Goal: Task Accomplishment & Management: Complete application form

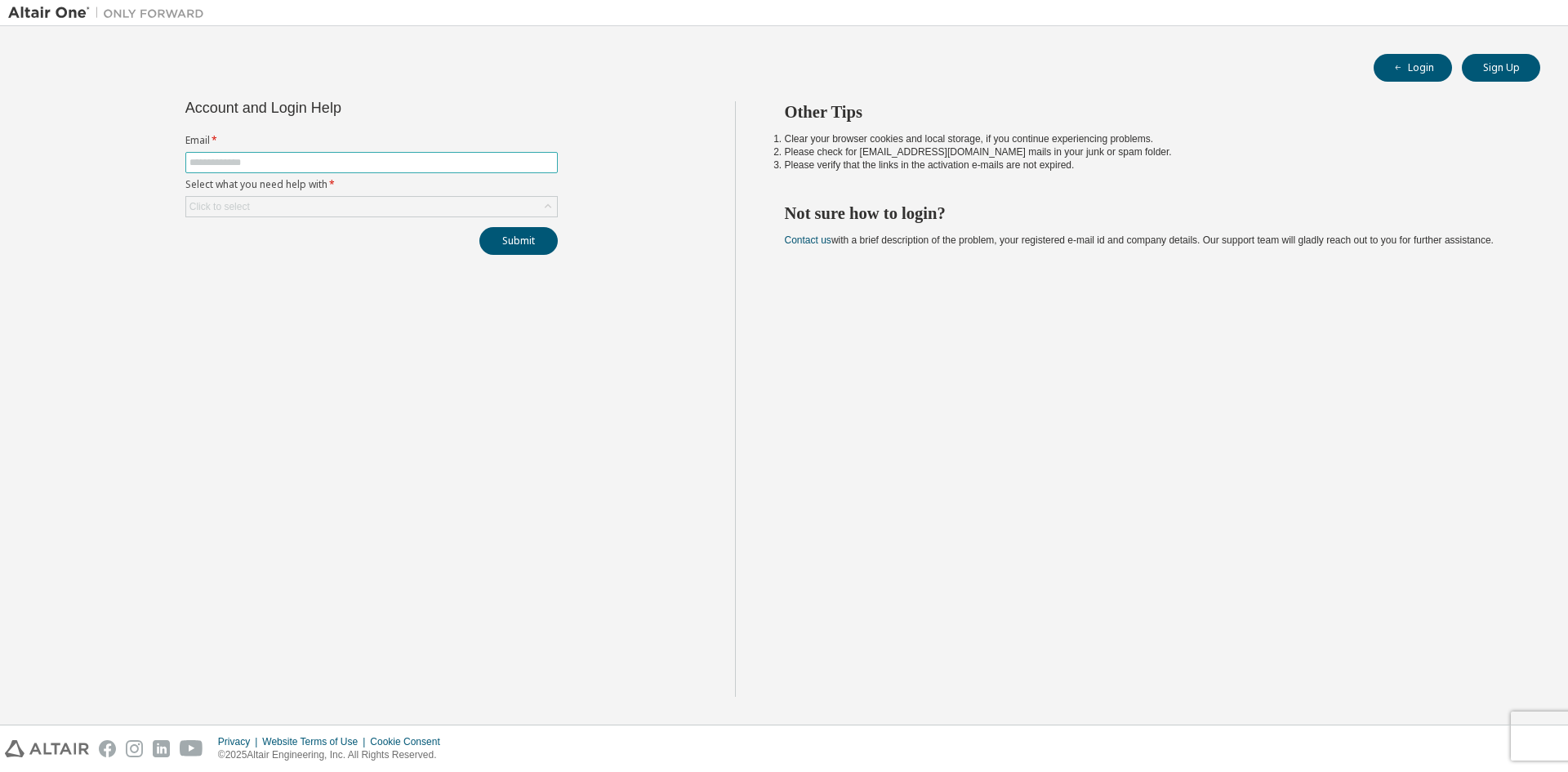
click at [266, 157] on input "text" at bounding box center [372, 162] width 364 height 13
paste input "**********"
type input "**********"
click at [305, 214] on div "Click to select" at bounding box center [371, 207] width 371 height 20
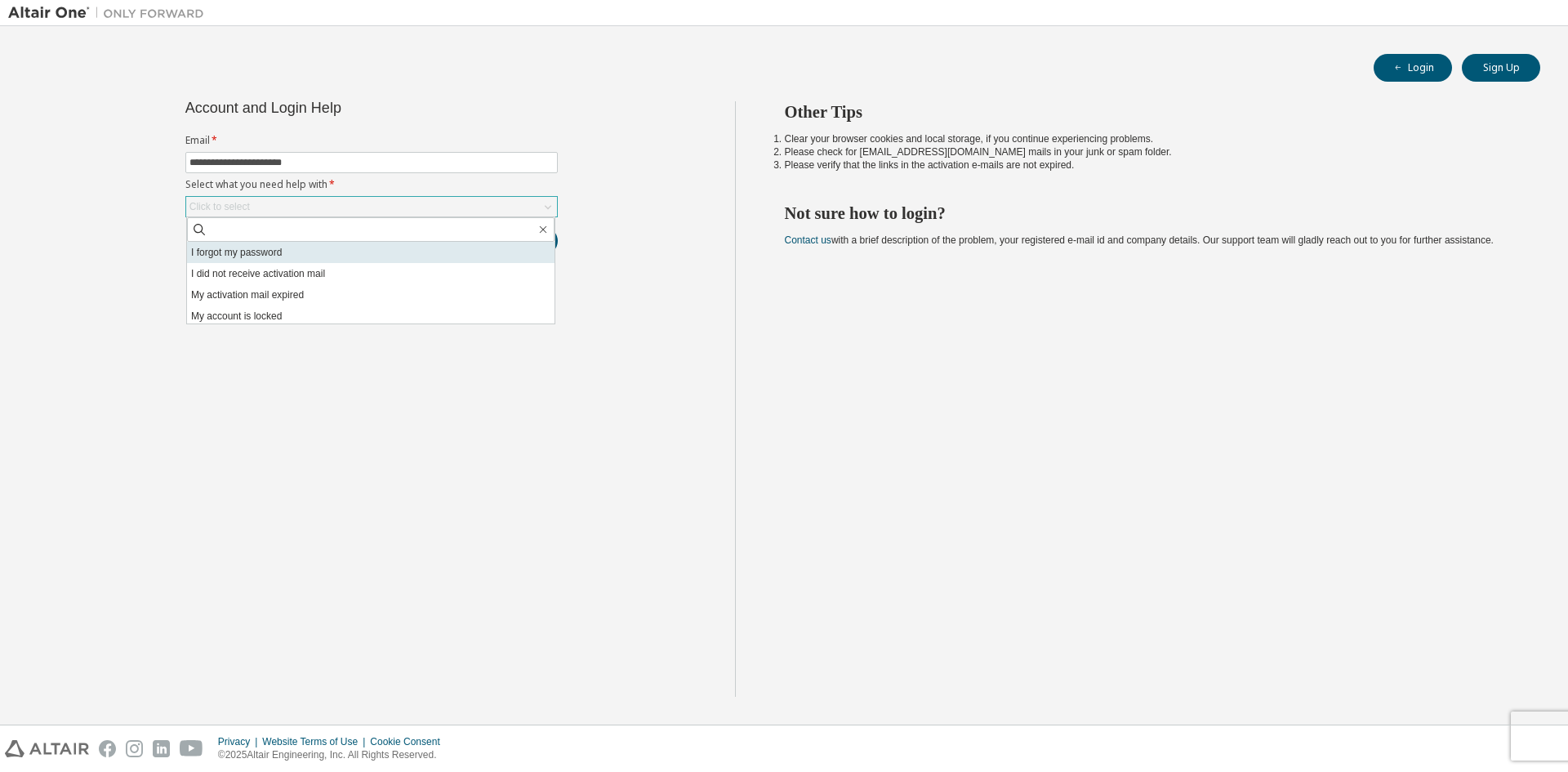
click at [263, 251] on li "I forgot my password" at bounding box center [371, 251] width 368 height 21
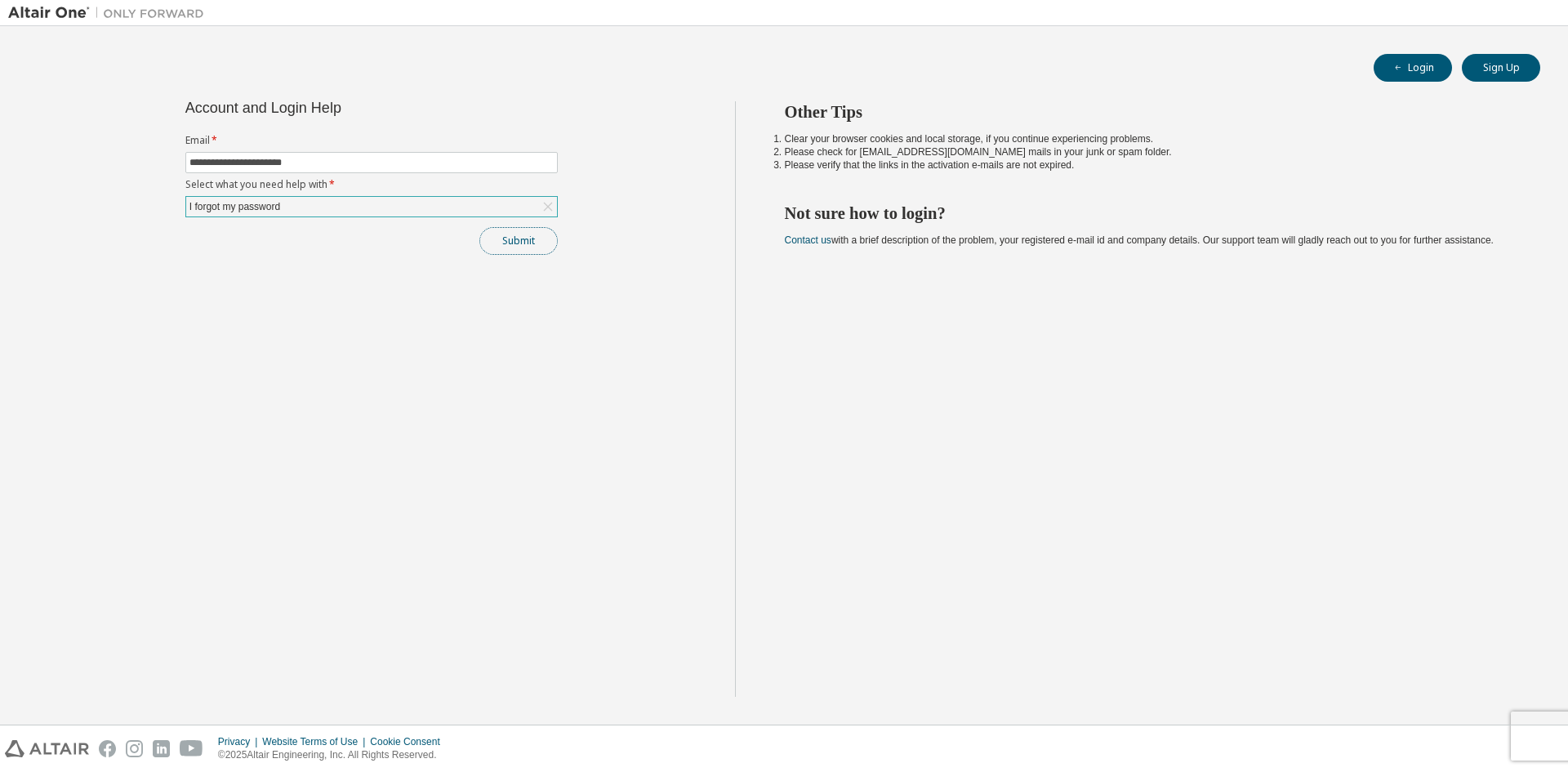
click at [519, 236] on button "Submit" at bounding box center [518, 241] width 78 height 28
click at [1455, 731] on link "Altair support" at bounding box center [1459, 728] width 65 height 14
click at [1527, 726] on div at bounding box center [1528, 733] width 20 height 26
click at [1526, 727] on div at bounding box center [1528, 733] width 20 height 26
click at [1467, 729] on link "Altair support" at bounding box center [1459, 728] width 65 height 14
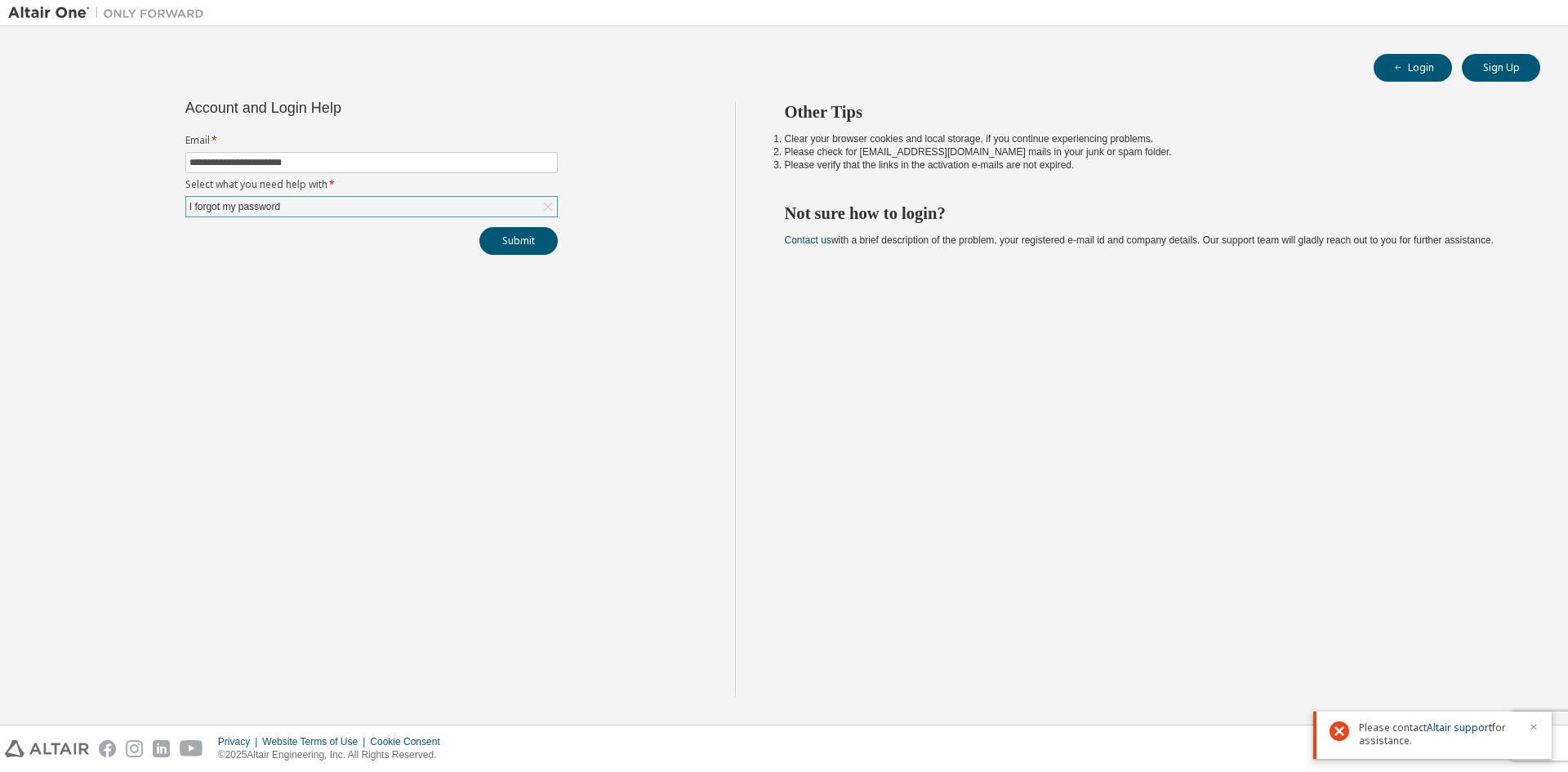
click at [1528, 729] on div at bounding box center [1528, 733] width 20 height 26
click at [1533, 728] on icon "button" at bounding box center [1533, 727] width 10 height 10
click at [1208, 591] on div "Other Tips Clear your browser cookies and local storage, if you continue experi…" at bounding box center [1147, 398] width 826 height 595
click at [996, 552] on div "Other Tips Clear your browser cookies and local storage, if you continue experi…" at bounding box center [1147, 398] width 826 height 595
click at [1431, 68] on button "Login" at bounding box center [1412, 68] width 78 height 28
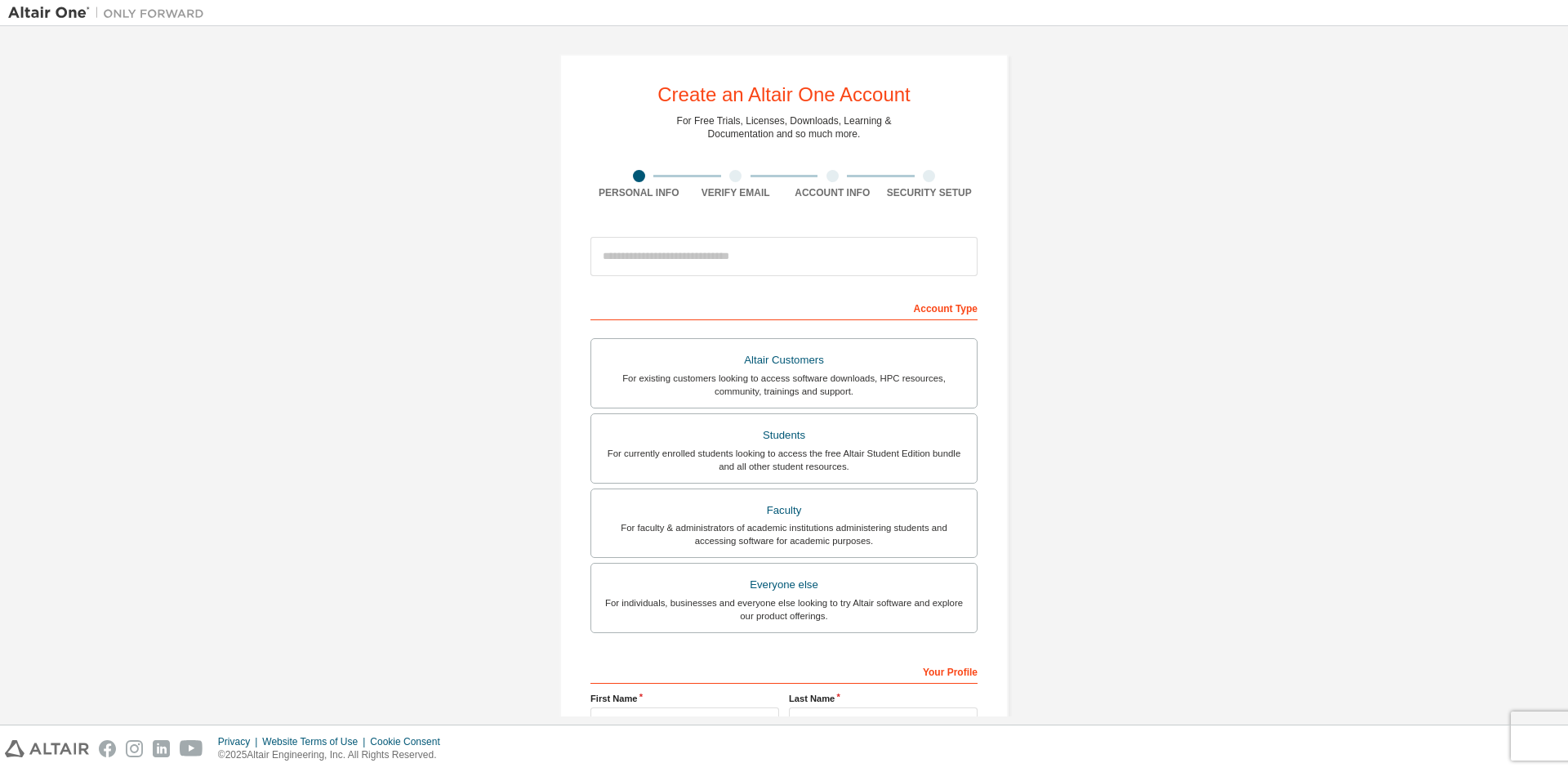
click at [1183, 414] on div "Create an Altair One Account For Free Trials, Licenses, Downloads, Learning & D…" at bounding box center [783, 467] width 1551 height 865
click at [616, 250] on input "email" at bounding box center [784, 257] width 388 height 40
paste input "**********"
type input "**********"
click at [420, 382] on div "**********" at bounding box center [783, 467] width 1551 height 865
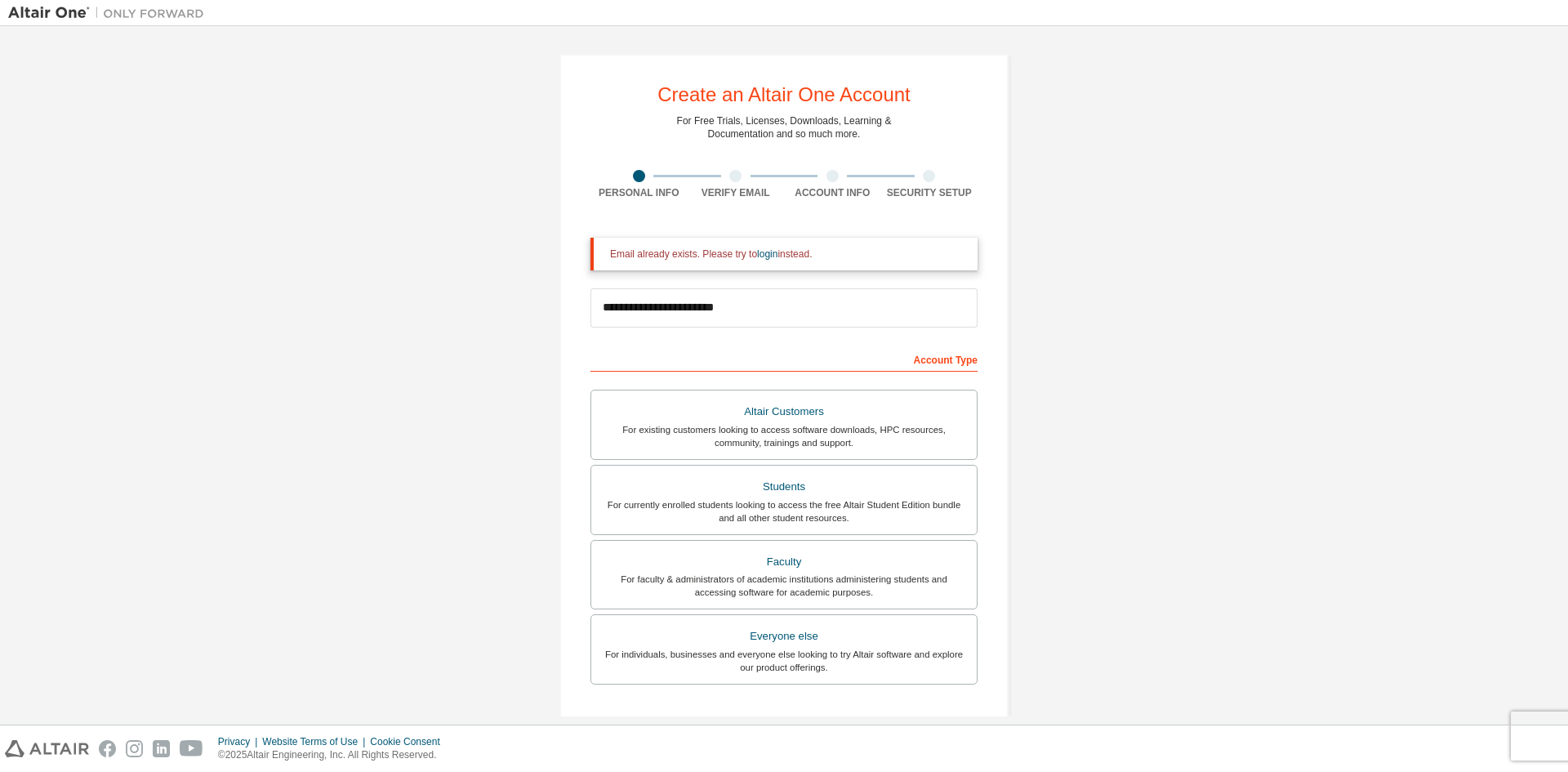
click at [27, 16] on img at bounding box center [110, 13] width 204 height 17
click at [42, 13] on img at bounding box center [110, 13] width 204 height 17
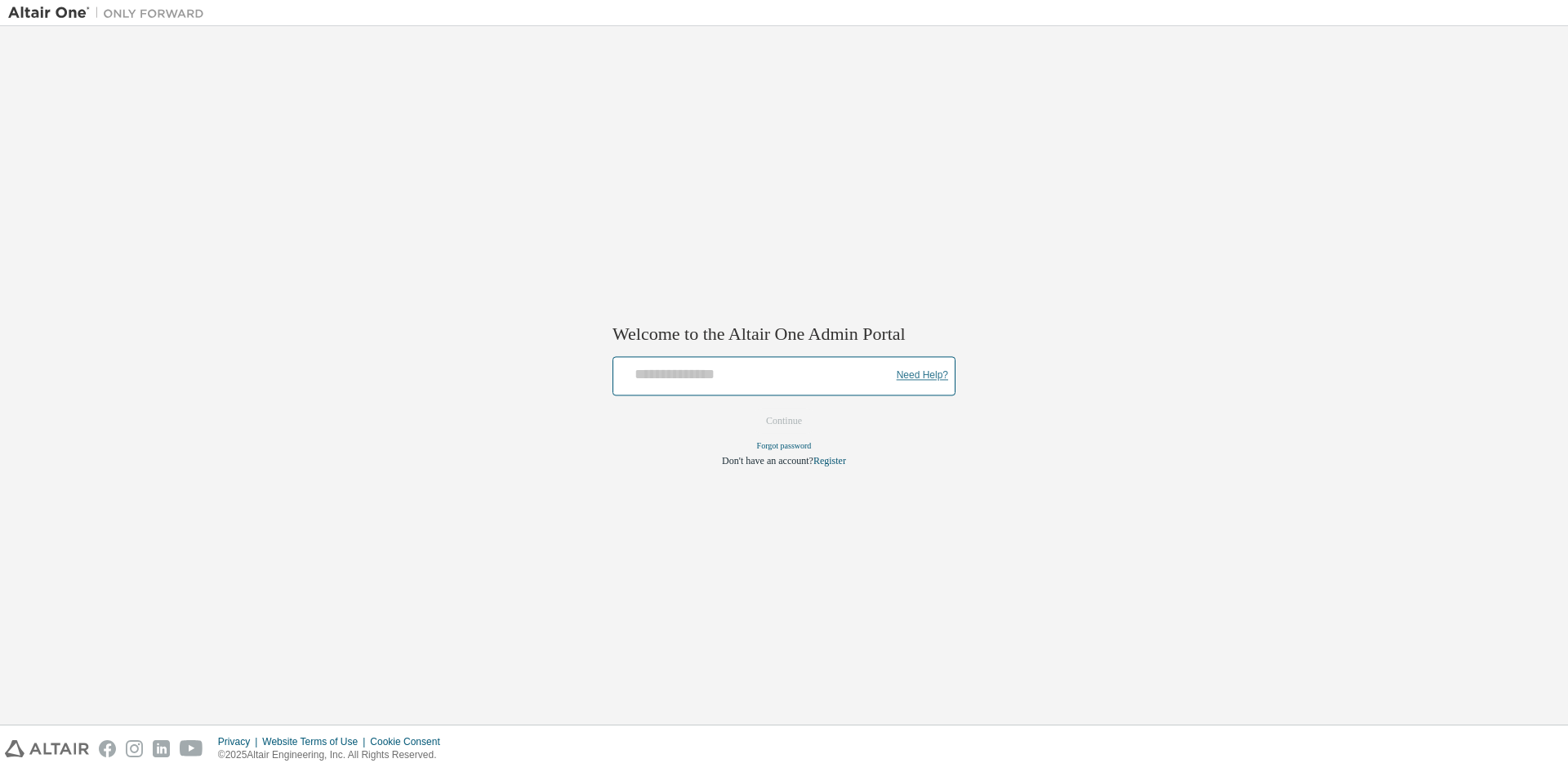
click at [914, 376] on link "Need Help?" at bounding box center [922, 376] width 51 height 1
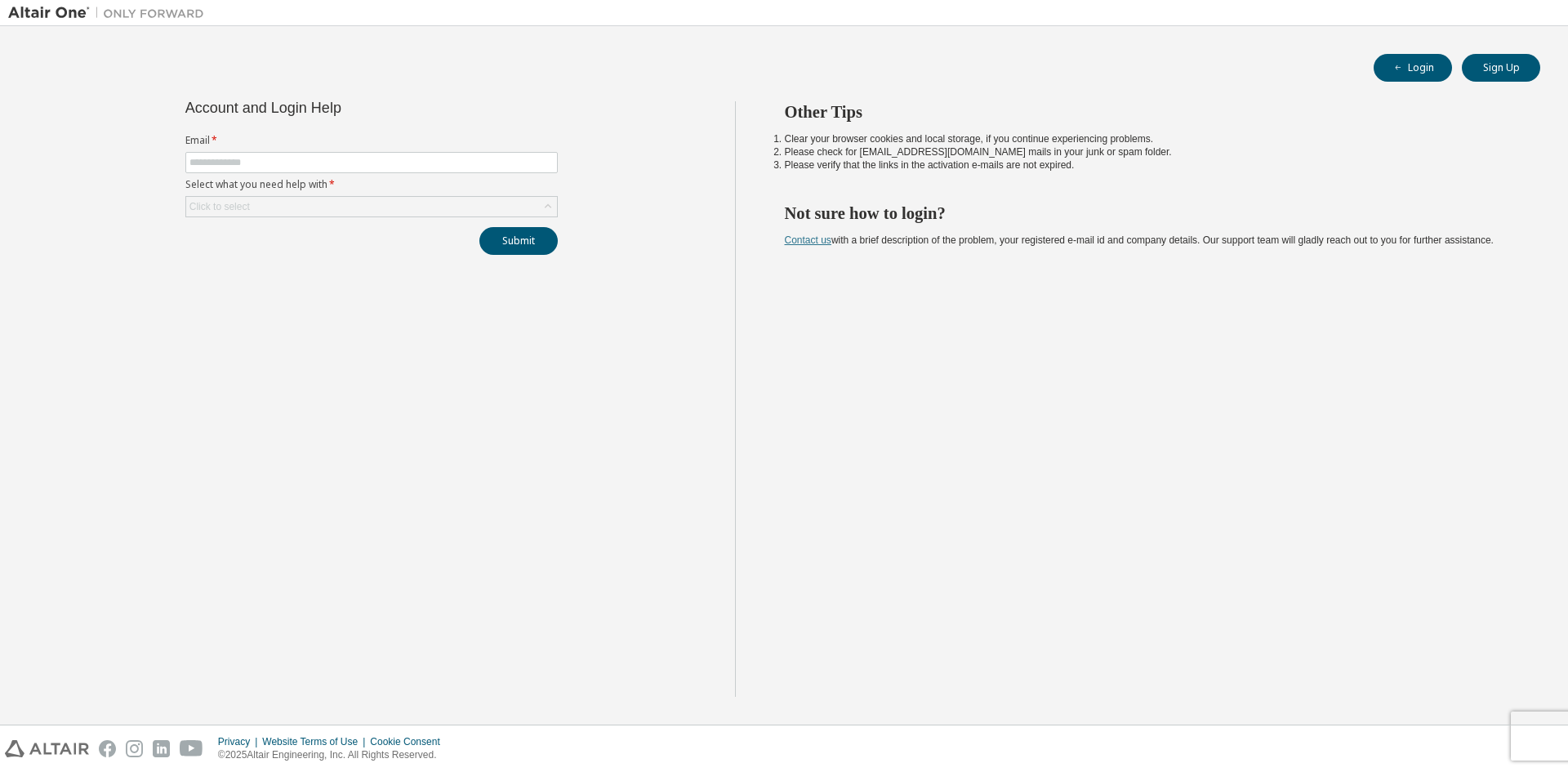
click at [800, 241] on link "Contact us" at bounding box center [808, 240] width 46 height 12
click at [822, 237] on link "Contact us" at bounding box center [808, 240] width 46 height 12
click at [821, 238] on link "Contact us" at bounding box center [808, 240] width 46 height 12
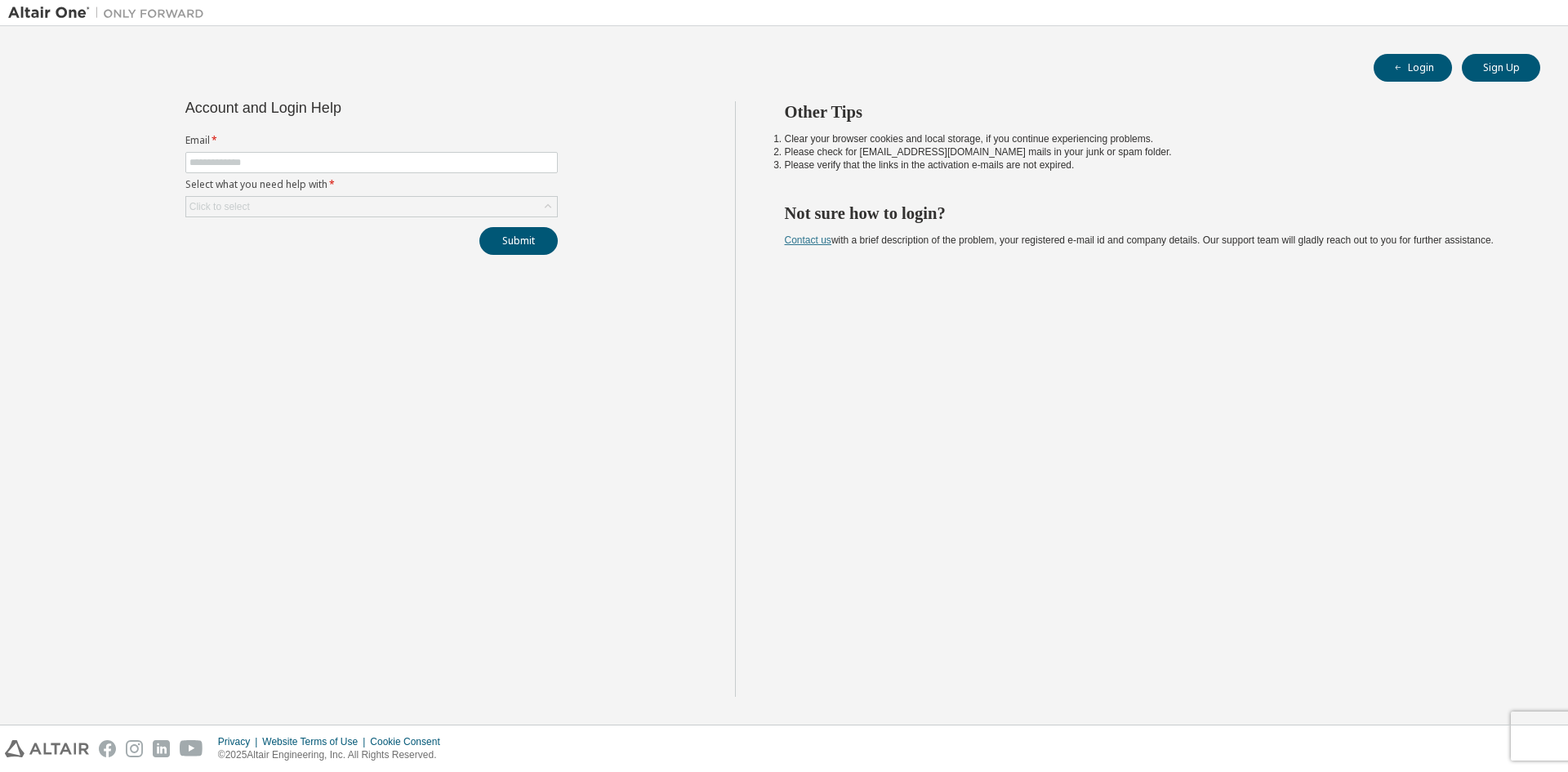
click at [821, 238] on link "Contact us" at bounding box center [808, 240] width 46 height 12
click at [1533, 728] on div "Privacy Website Terms of Use Cookie Consent © 2025 Altair Engineering, Inc. All…" at bounding box center [784, 747] width 1568 height 46
click at [925, 579] on div "Other Tips Clear your browser cookies and local storage, if you continue experi…" at bounding box center [1147, 398] width 826 height 595
click at [350, 165] on input "text" at bounding box center [372, 162] width 364 height 13
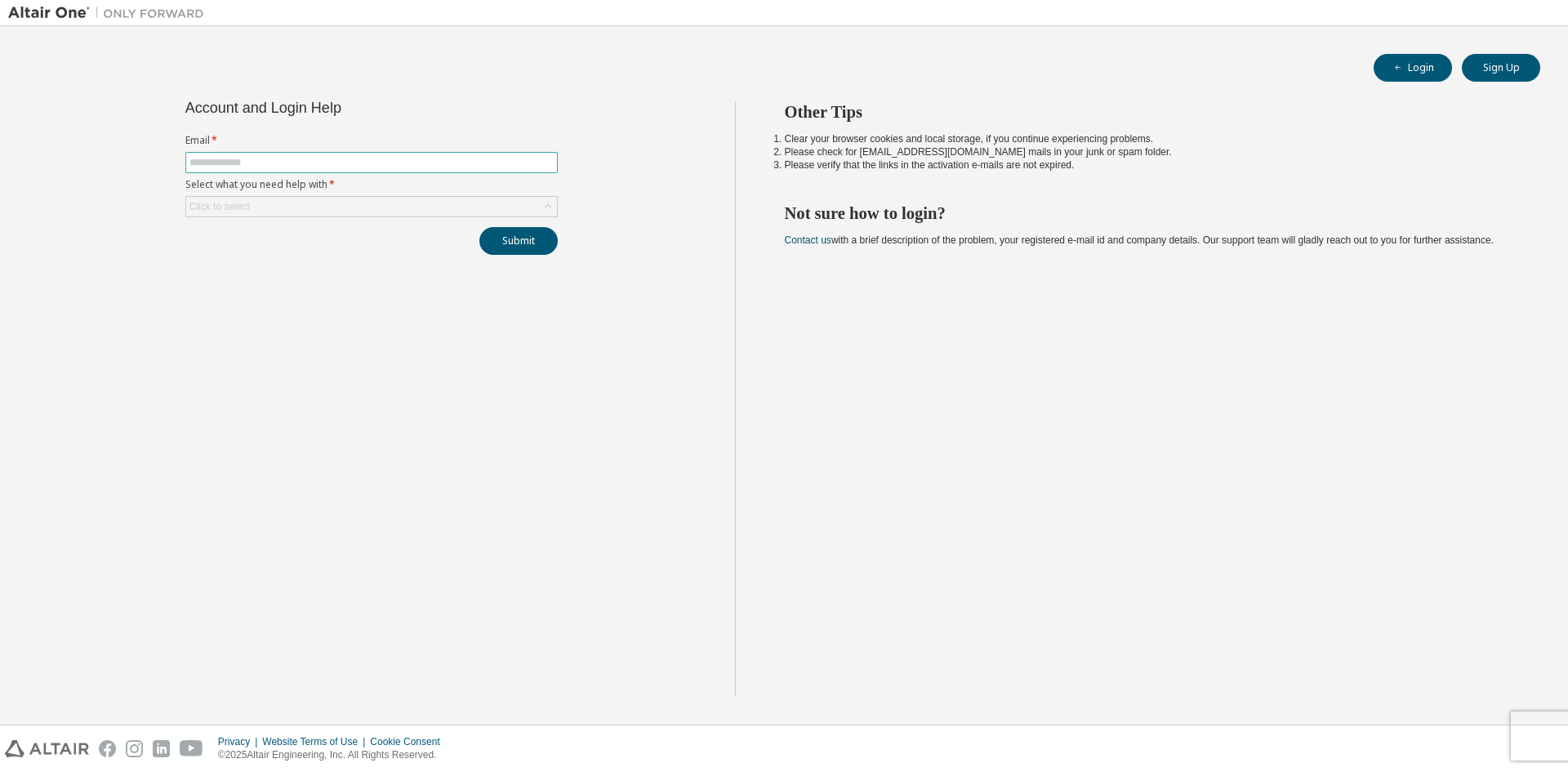
paste input "**********"
click at [452, 214] on div "Click to select" at bounding box center [371, 207] width 371 height 20
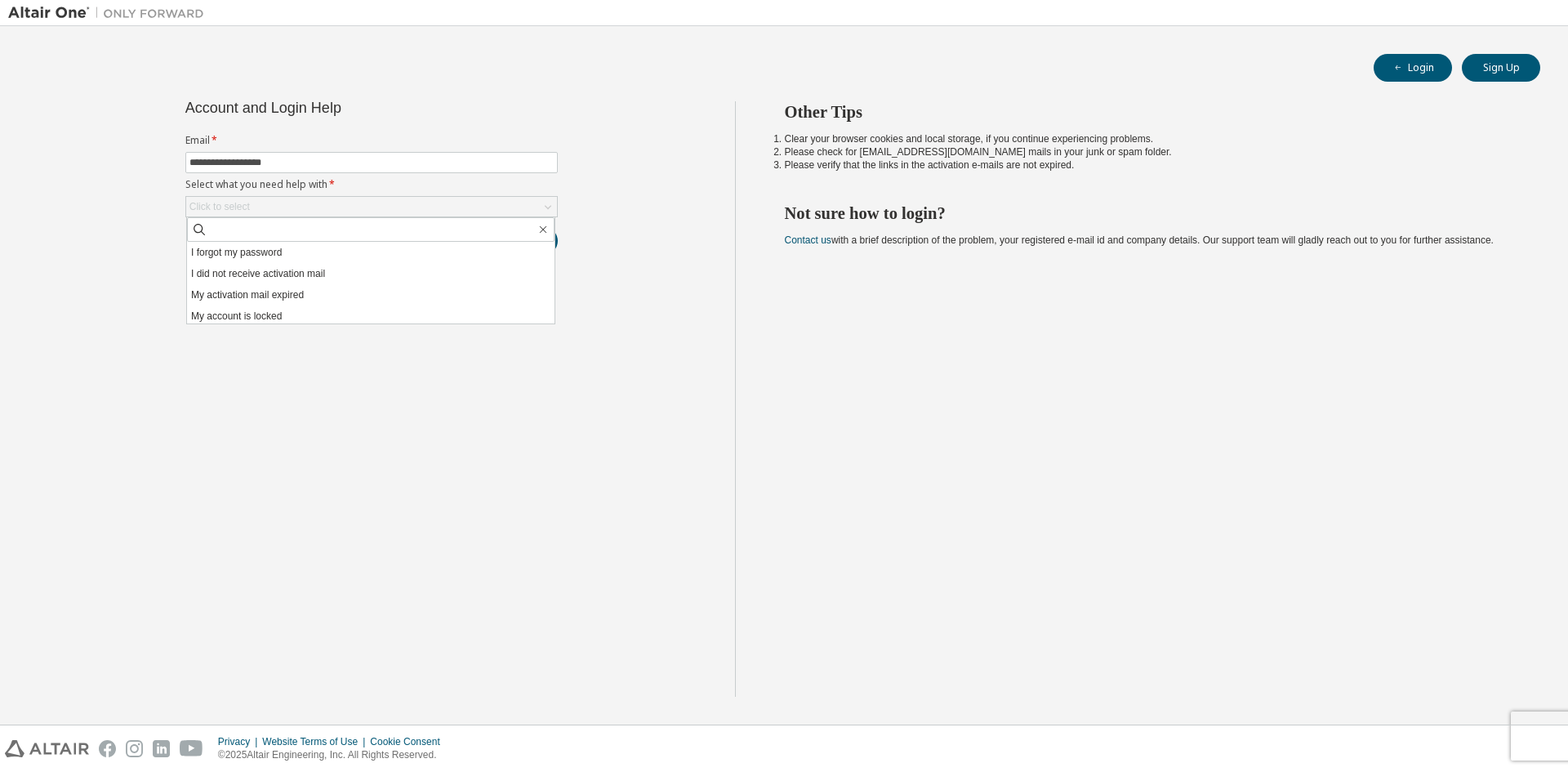
drag, startPoint x: 272, startPoint y: 322, endPoint x: 288, endPoint y: 320, distance: 16.1
click at [270, 322] on li "My account is locked" at bounding box center [371, 315] width 368 height 21
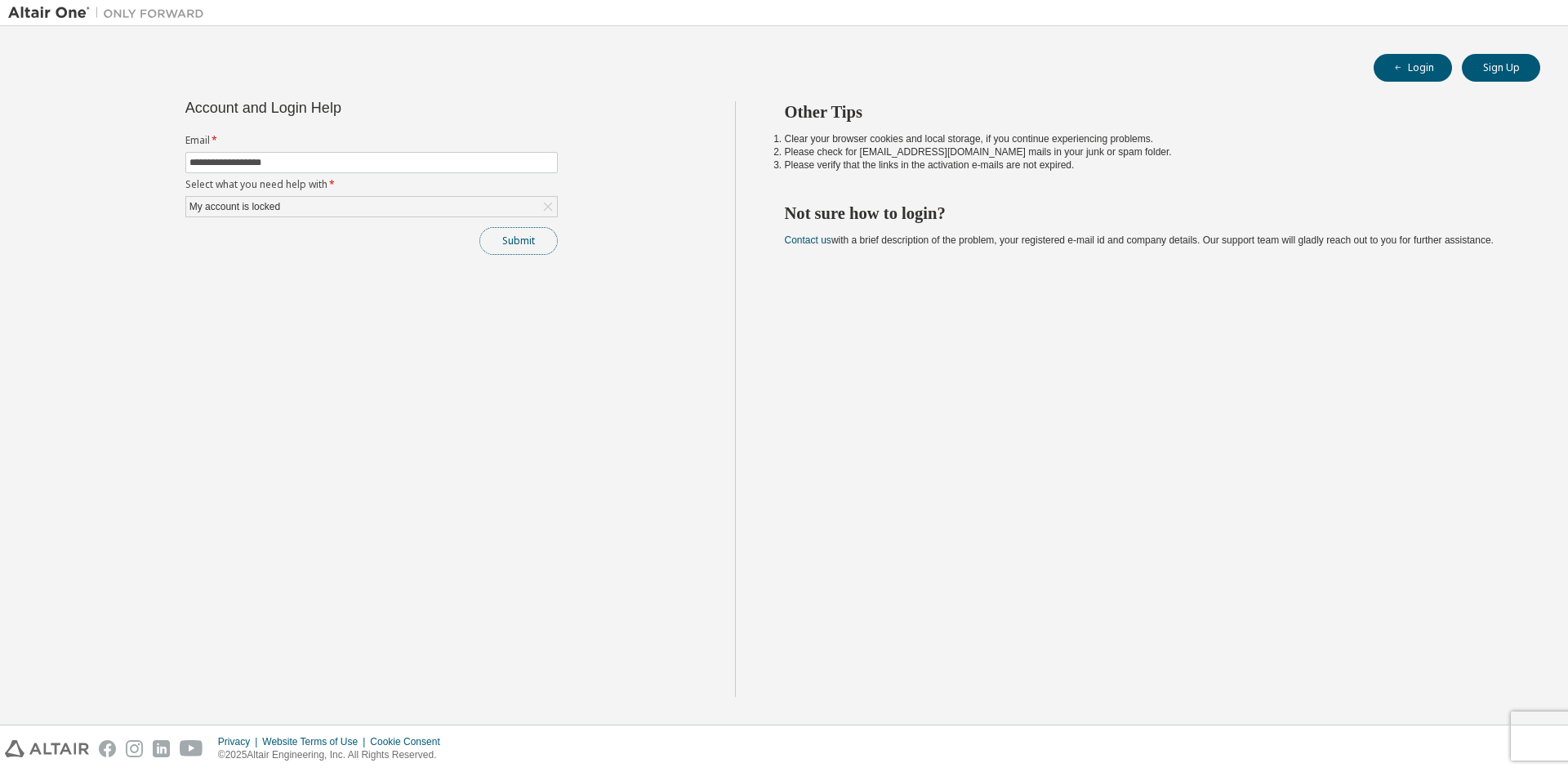
click at [538, 248] on button "Submit" at bounding box center [518, 241] width 78 height 28
click at [378, 217] on div "**********" at bounding box center [372, 177] width 392 height 153
click at [376, 209] on div "My account is locked" at bounding box center [371, 207] width 371 height 20
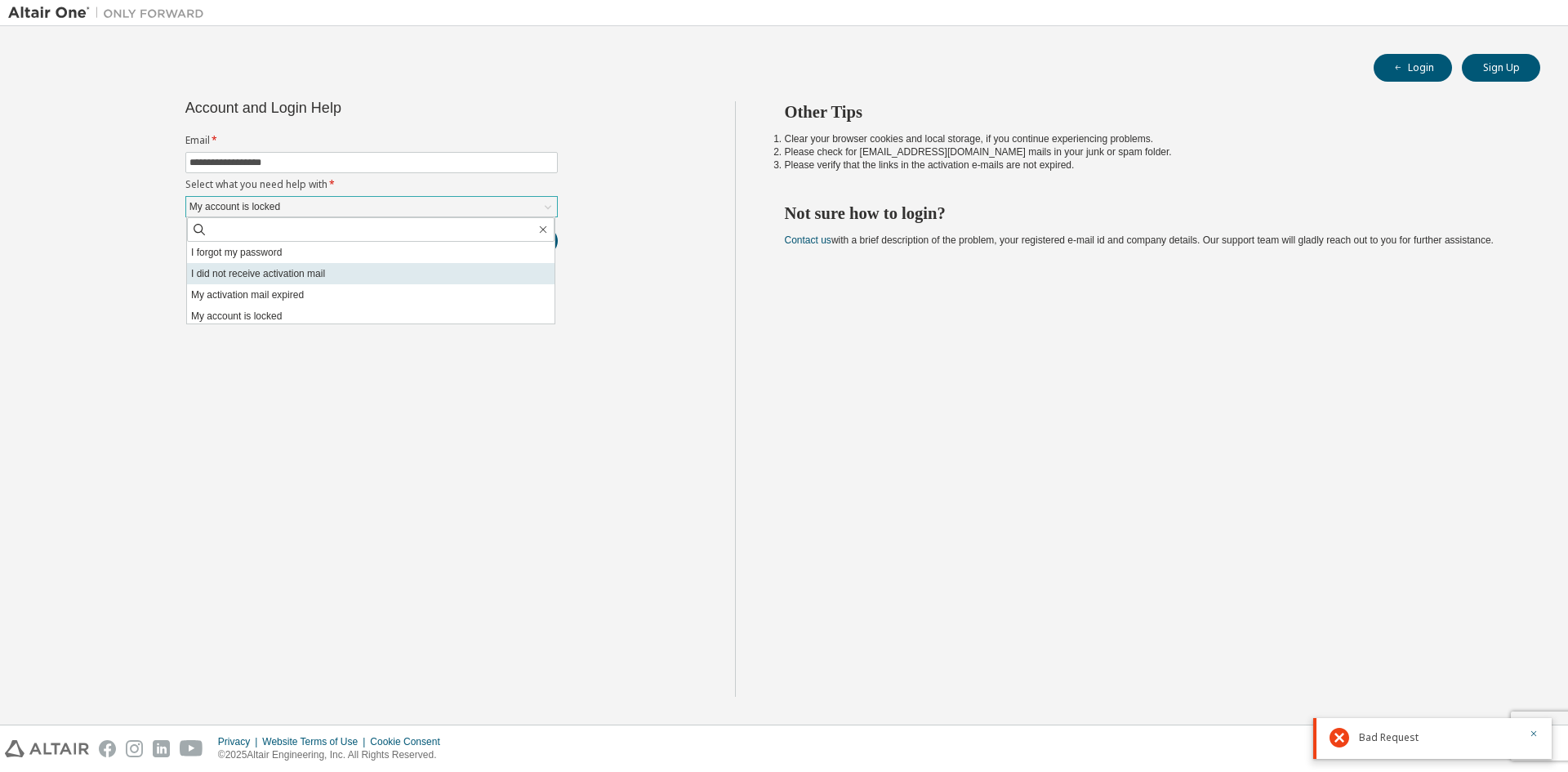
click at [312, 266] on li "I did not receive activation mail" at bounding box center [371, 273] width 368 height 21
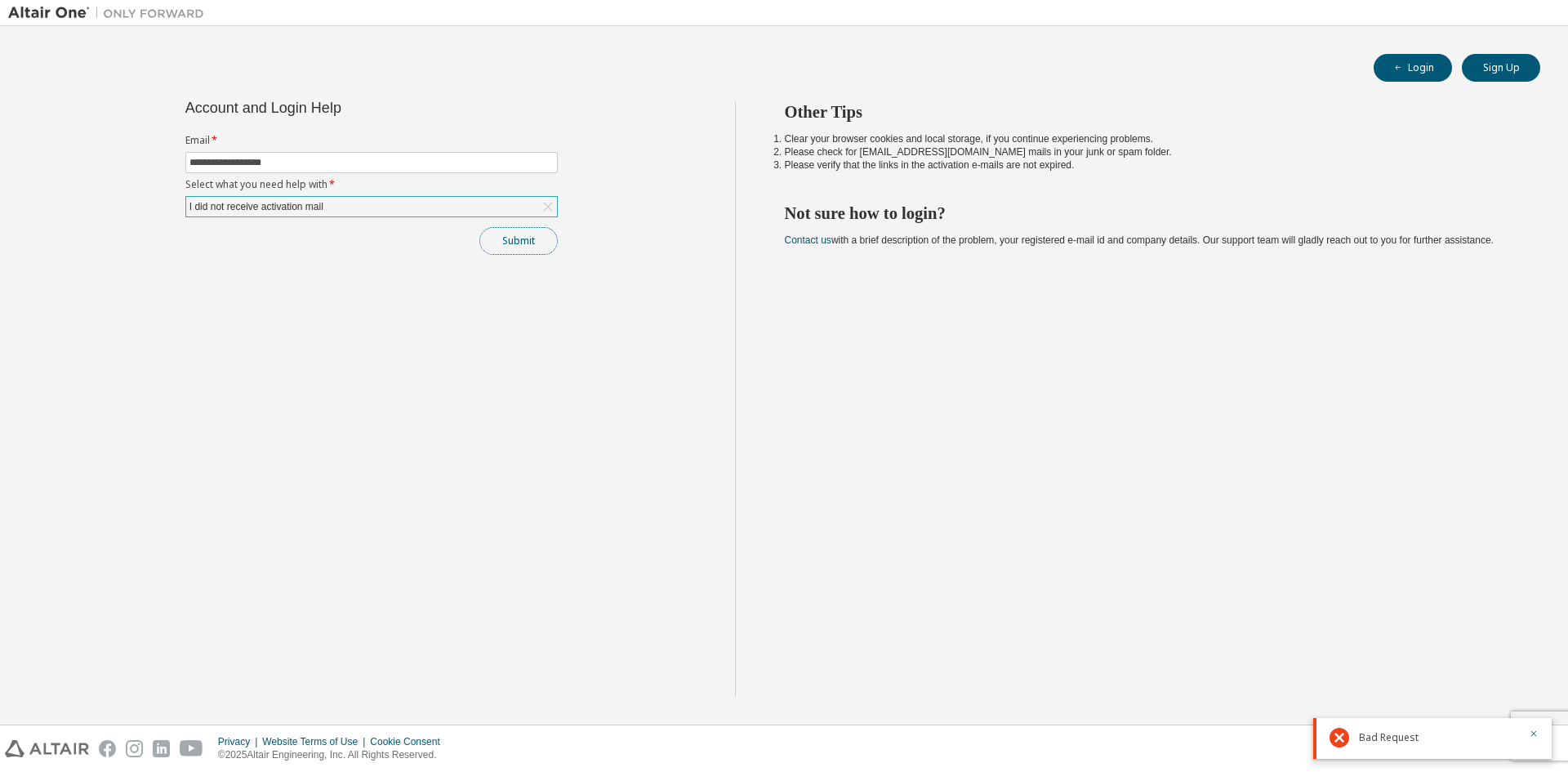
click at [541, 239] on button "Submit" at bounding box center [518, 241] width 78 height 28
click at [1528, 679] on icon "button" at bounding box center [1533, 679] width 10 height 10
click at [1532, 736] on icon "button" at bounding box center [1533, 733] width 10 height 10
click at [290, 199] on div "I did not receive activation mail" at bounding box center [256, 207] width 138 height 18
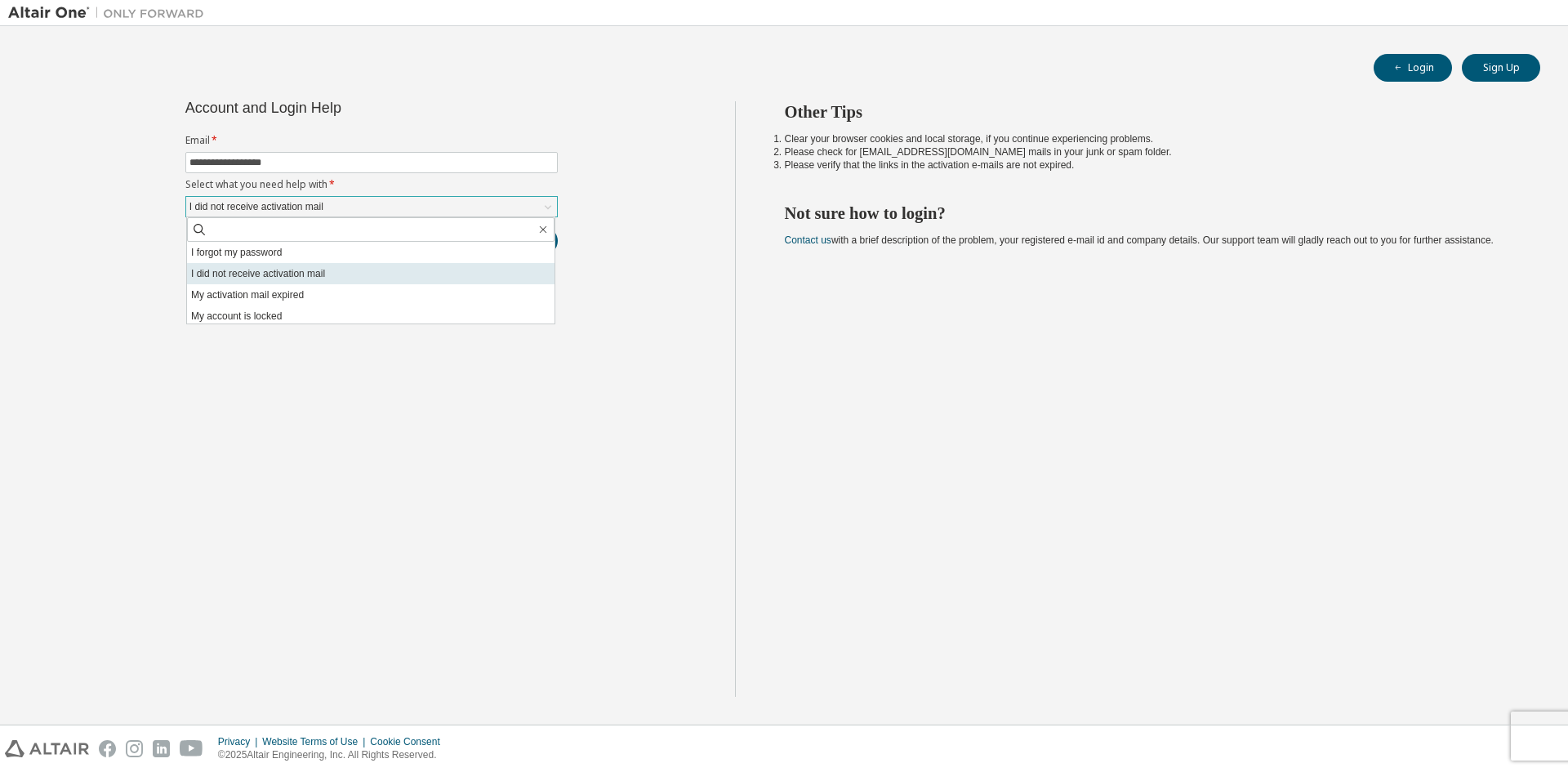
click at [318, 273] on li "I did not receive activation mail" at bounding box center [371, 273] width 368 height 21
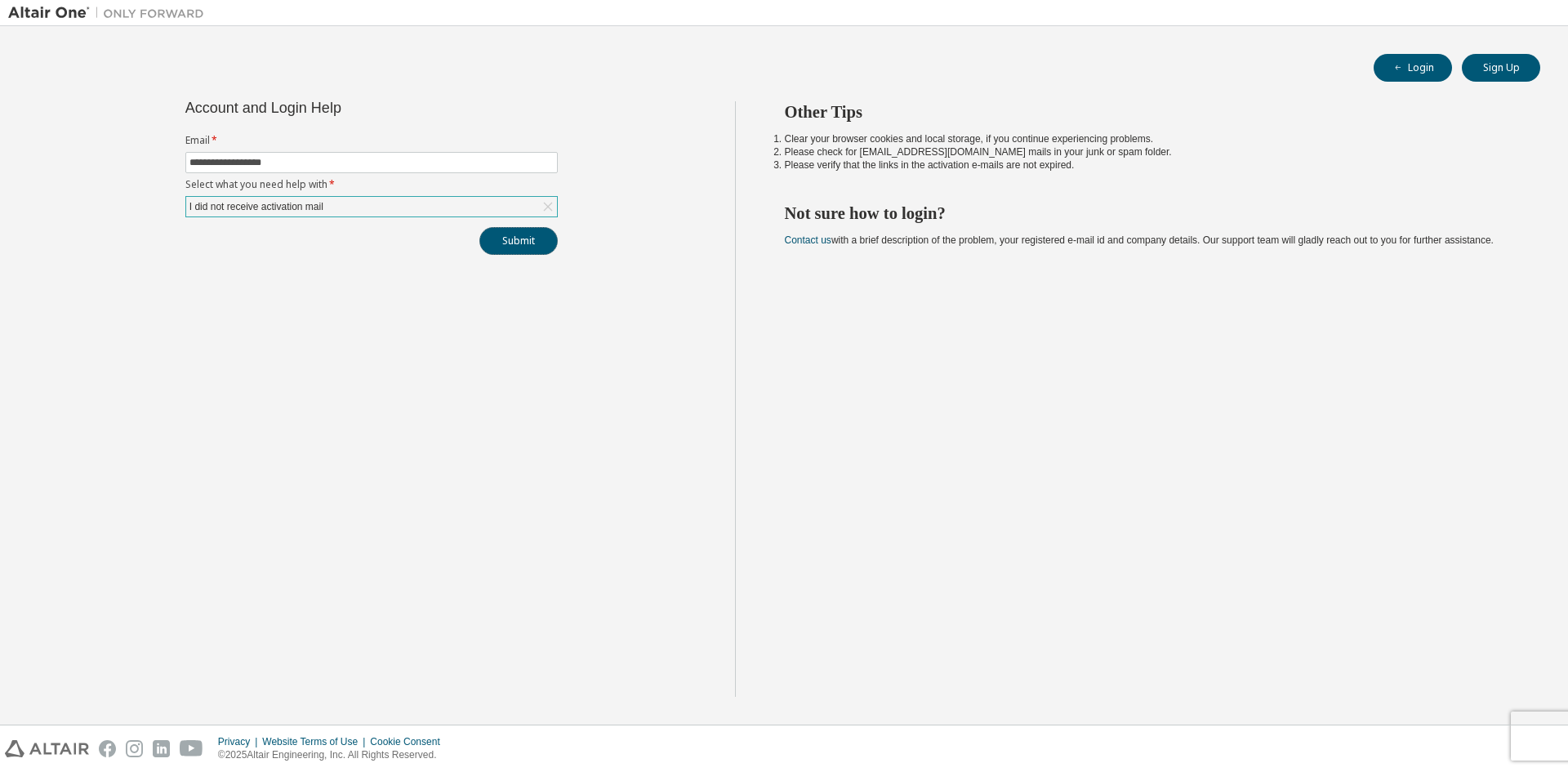
click at [542, 234] on button "Submit" at bounding box center [518, 241] width 78 height 28
click at [1533, 731] on icon "button" at bounding box center [1533, 733] width 10 height 10
click at [306, 209] on div "I did not receive activation mail" at bounding box center [256, 207] width 138 height 18
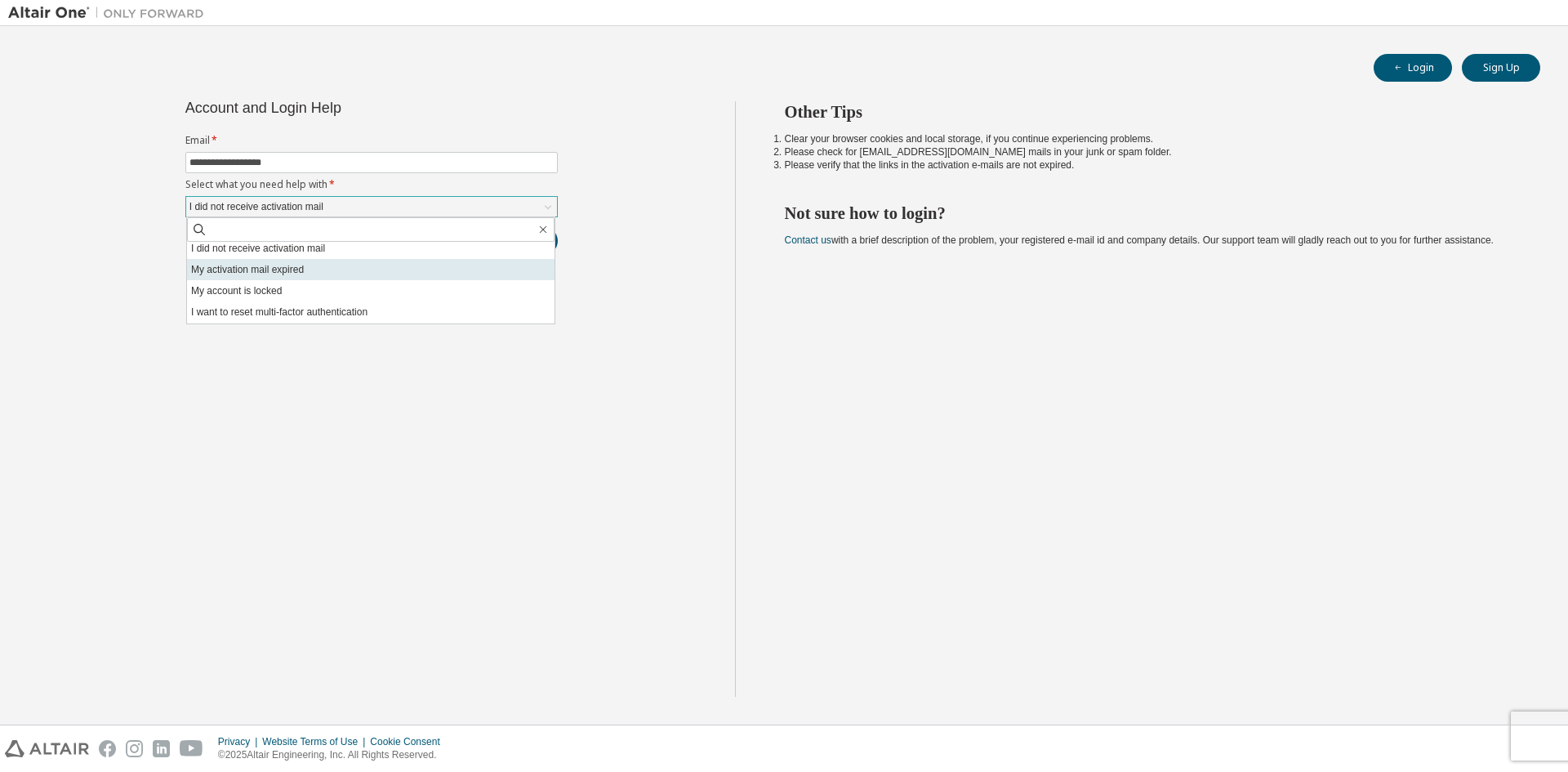
scroll to position [45, 0]
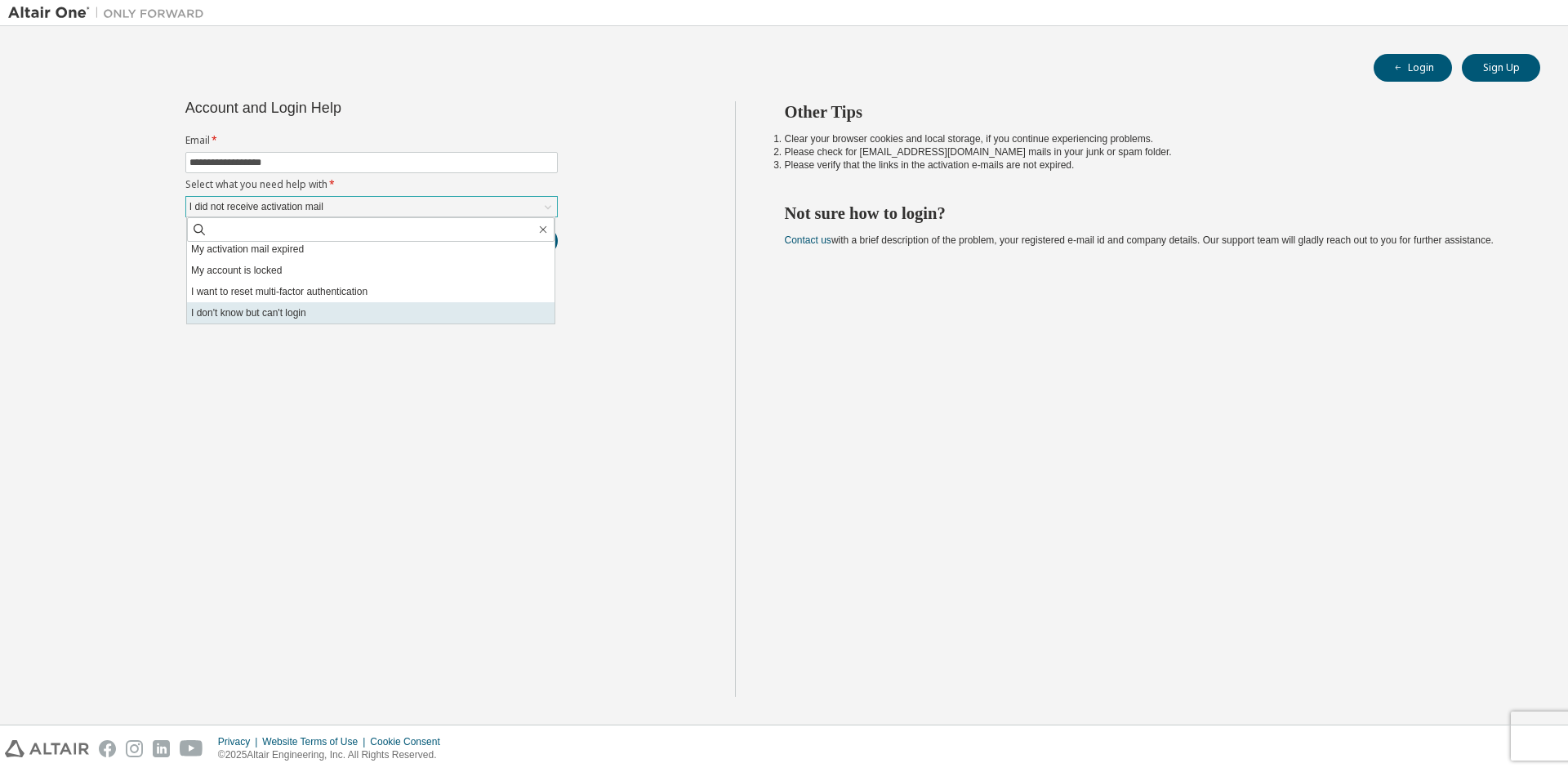
click at [402, 309] on li "I don't know but can't login" at bounding box center [371, 312] width 368 height 21
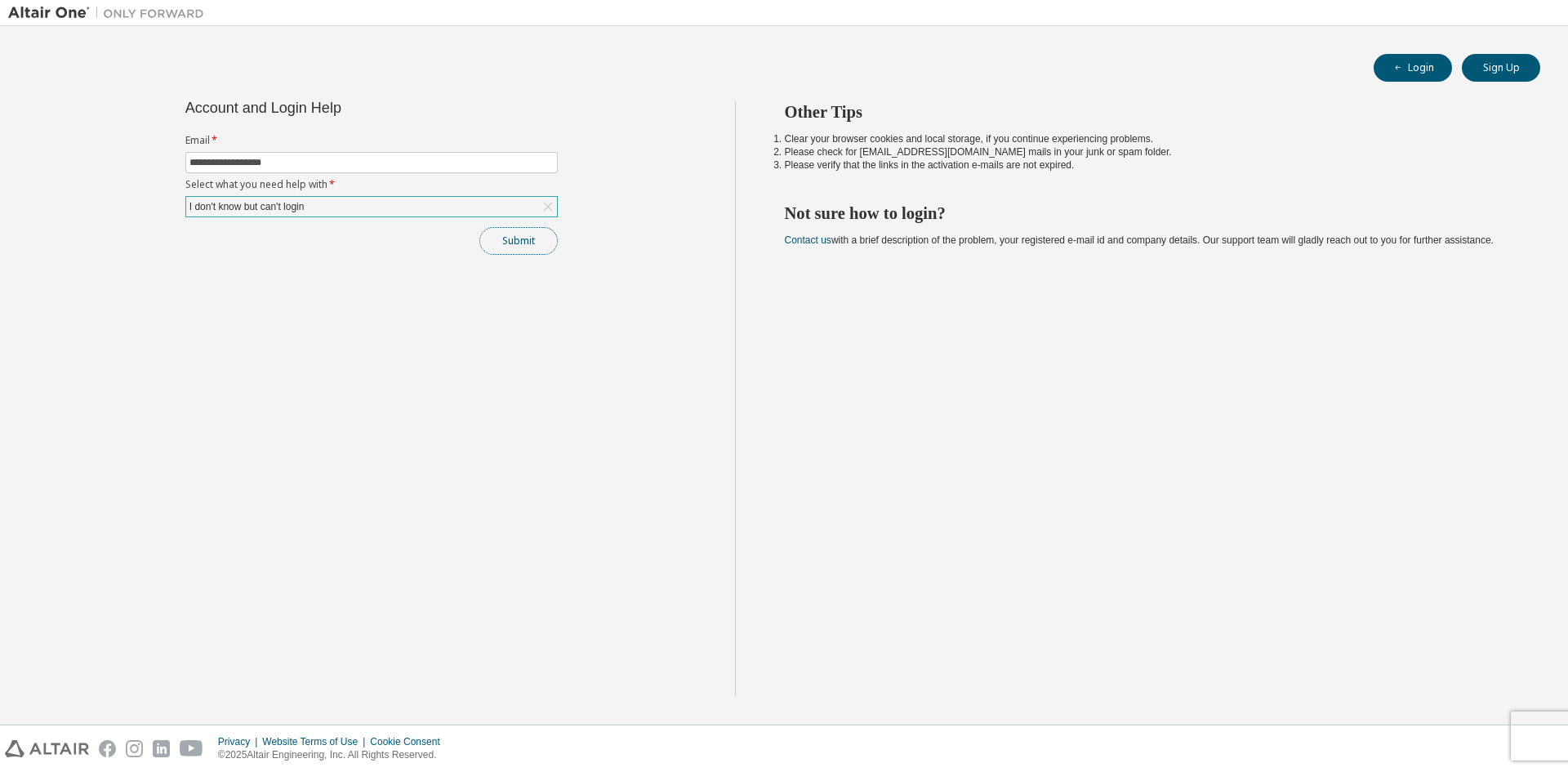
click at [512, 240] on button "Submit" at bounding box center [518, 241] width 78 height 28
click at [519, 248] on button "Submit" at bounding box center [518, 241] width 78 height 28
click at [1535, 675] on icon "button" at bounding box center [1533, 679] width 10 height 10
click at [1532, 730] on icon "button" at bounding box center [1533, 733] width 10 height 10
click at [305, 213] on div "I don't know but can't login" at bounding box center [246, 207] width 120 height 18
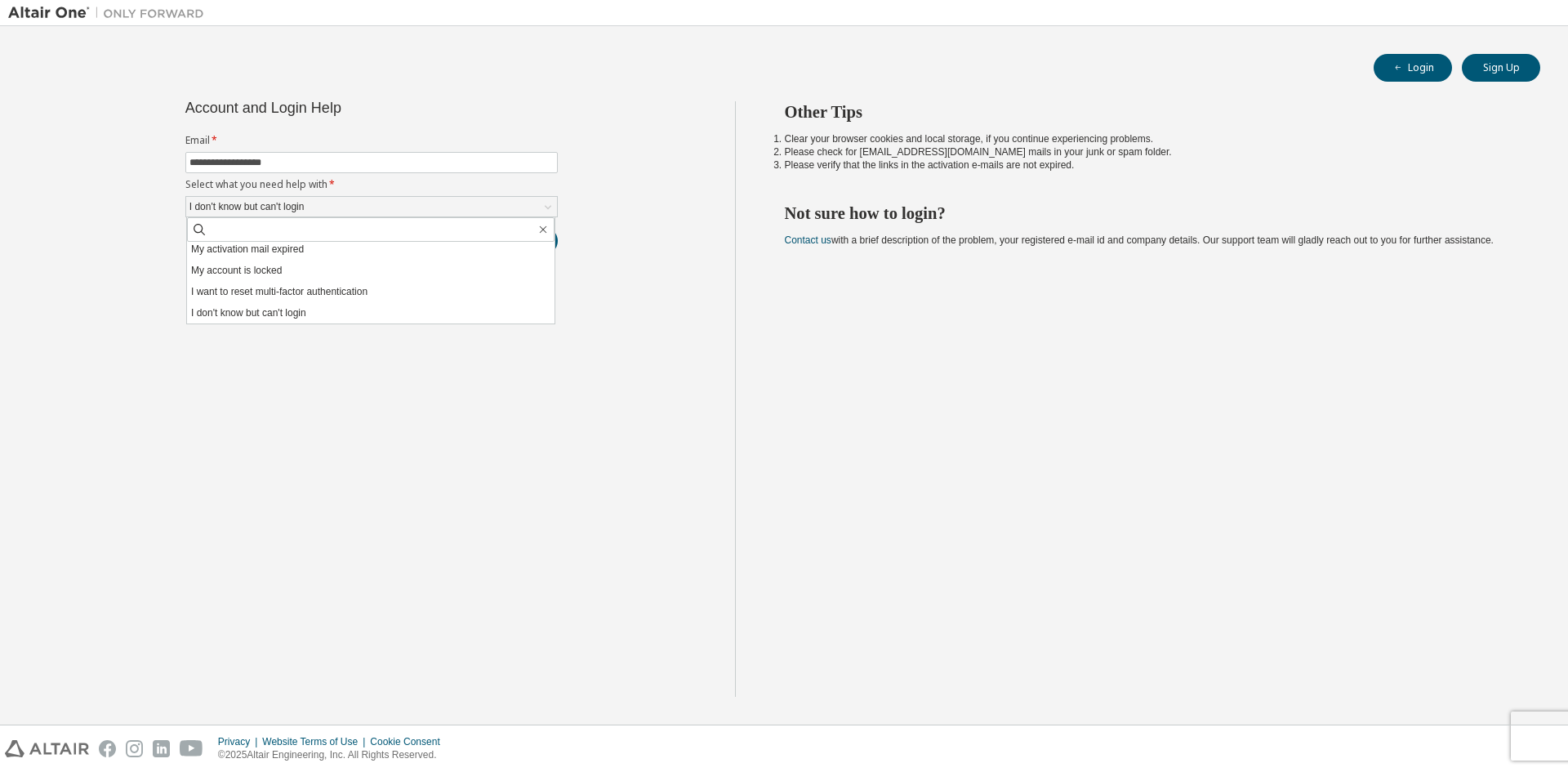
click at [373, 290] on li "I want to reset multi-factor authentication" at bounding box center [371, 291] width 368 height 21
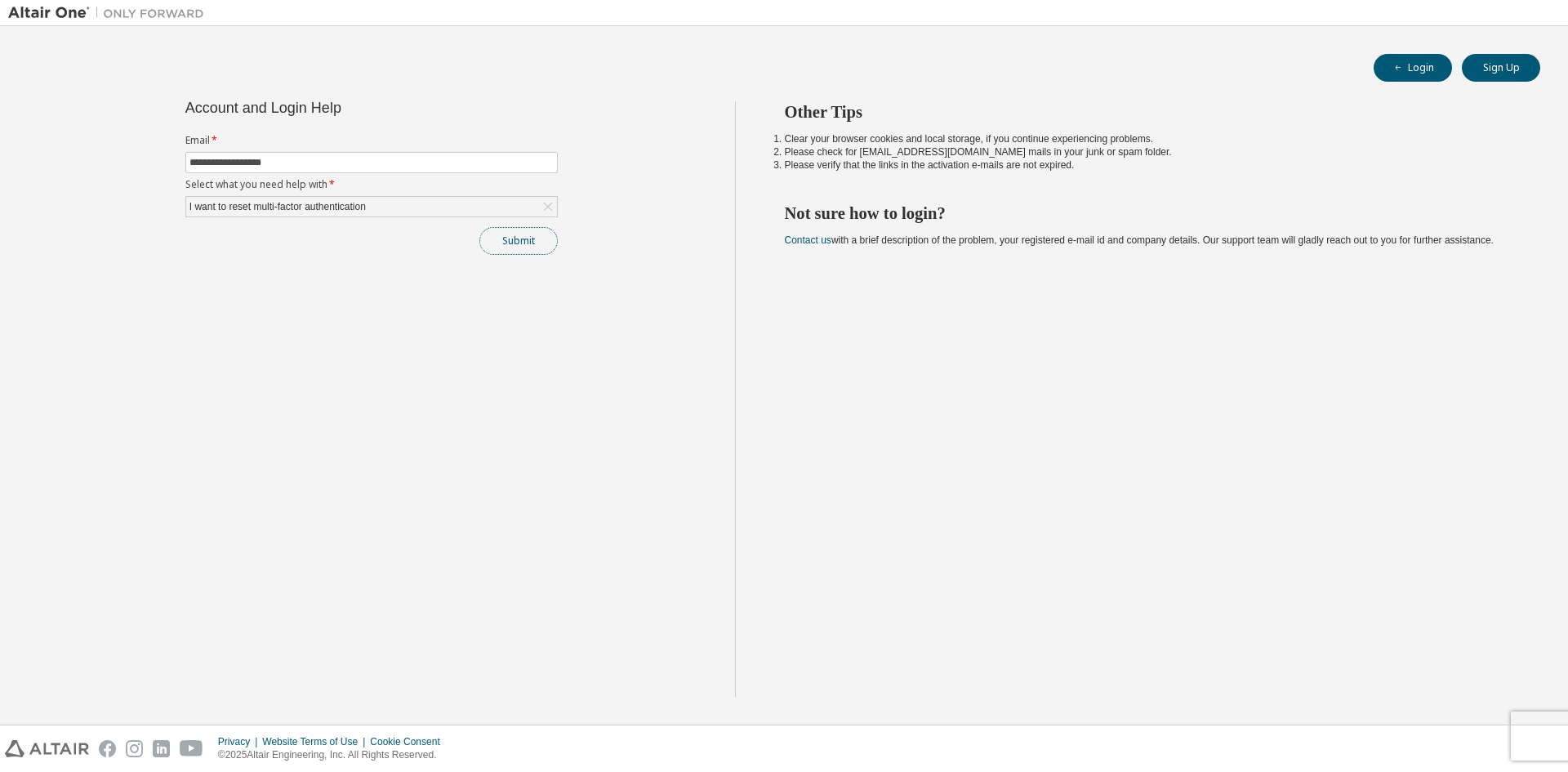
click at [504, 246] on button "Submit" at bounding box center [518, 241] width 78 height 28
click at [369, 205] on div "I want to reset multi-factor authentication" at bounding box center [277, 207] width 181 height 18
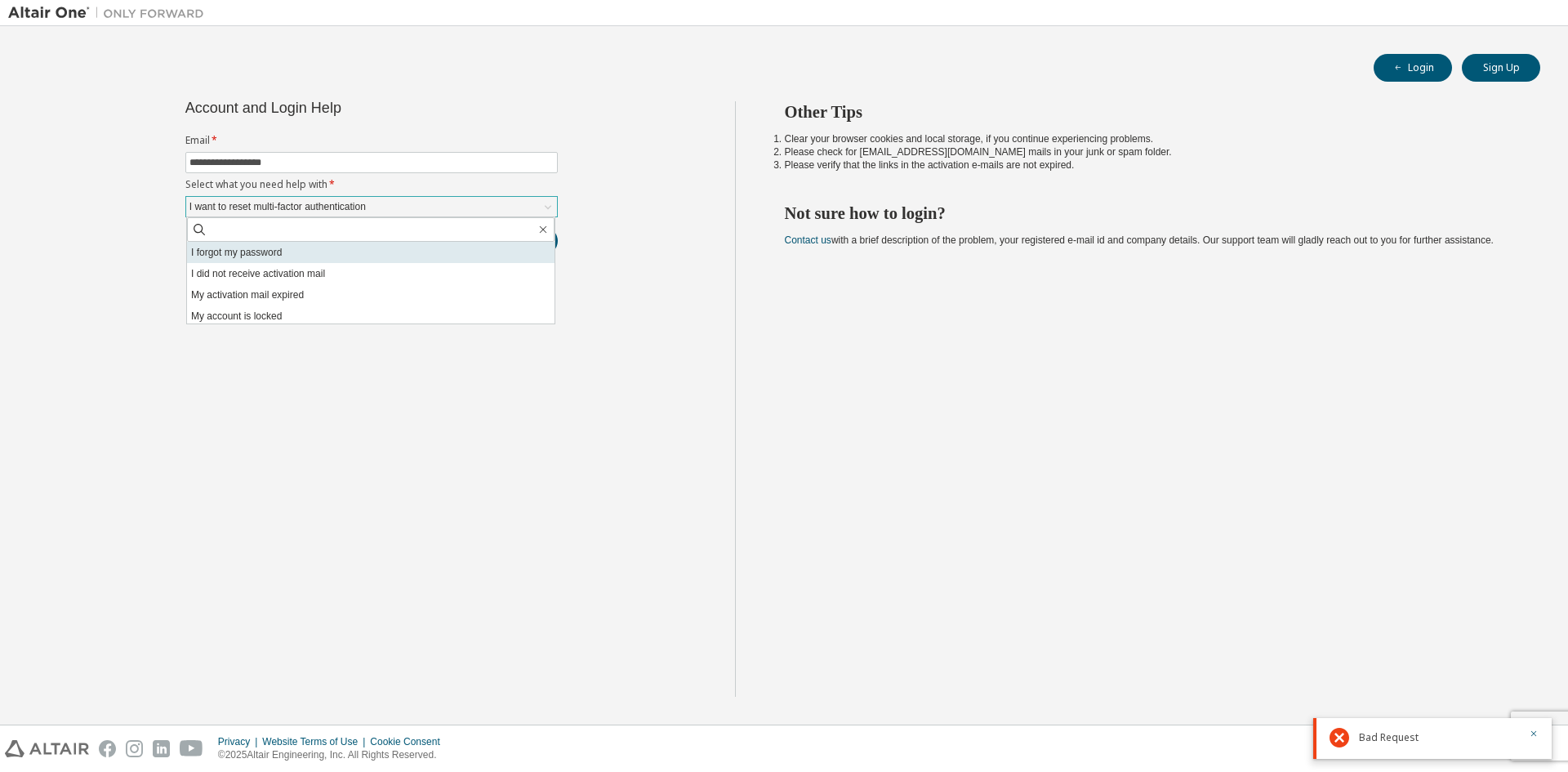
click at [337, 254] on li "I forgot my password" at bounding box center [371, 251] width 368 height 21
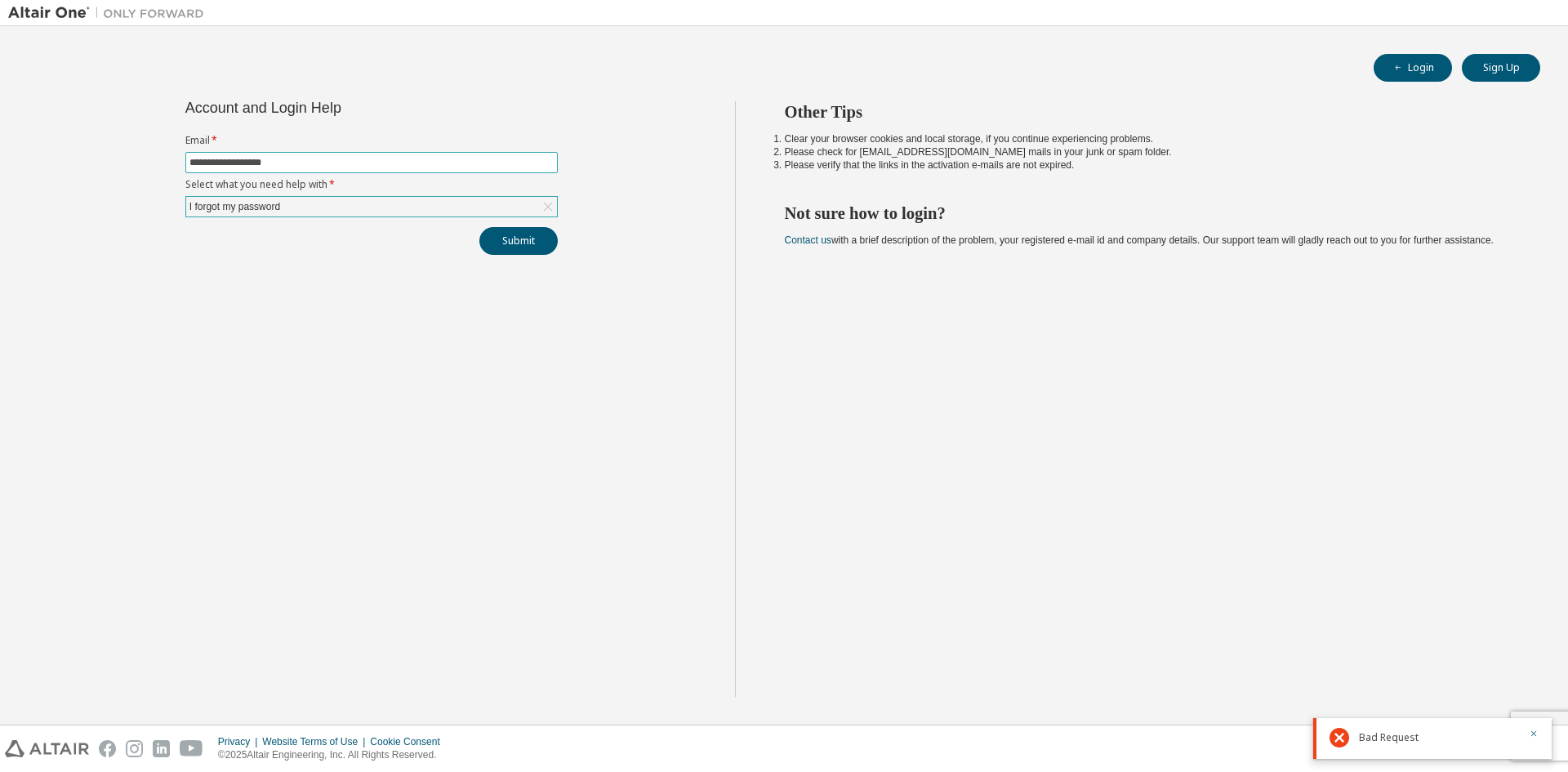
drag, startPoint x: 336, startPoint y: 160, endPoint x: 0, endPoint y: 148, distance: 336.2
click at [0, 148] on div "**********" at bounding box center [784, 375] width 1568 height 698
type input "**********"
click at [214, 210] on div "I forgot my password" at bounding box center [234, 207] width 96 height 18
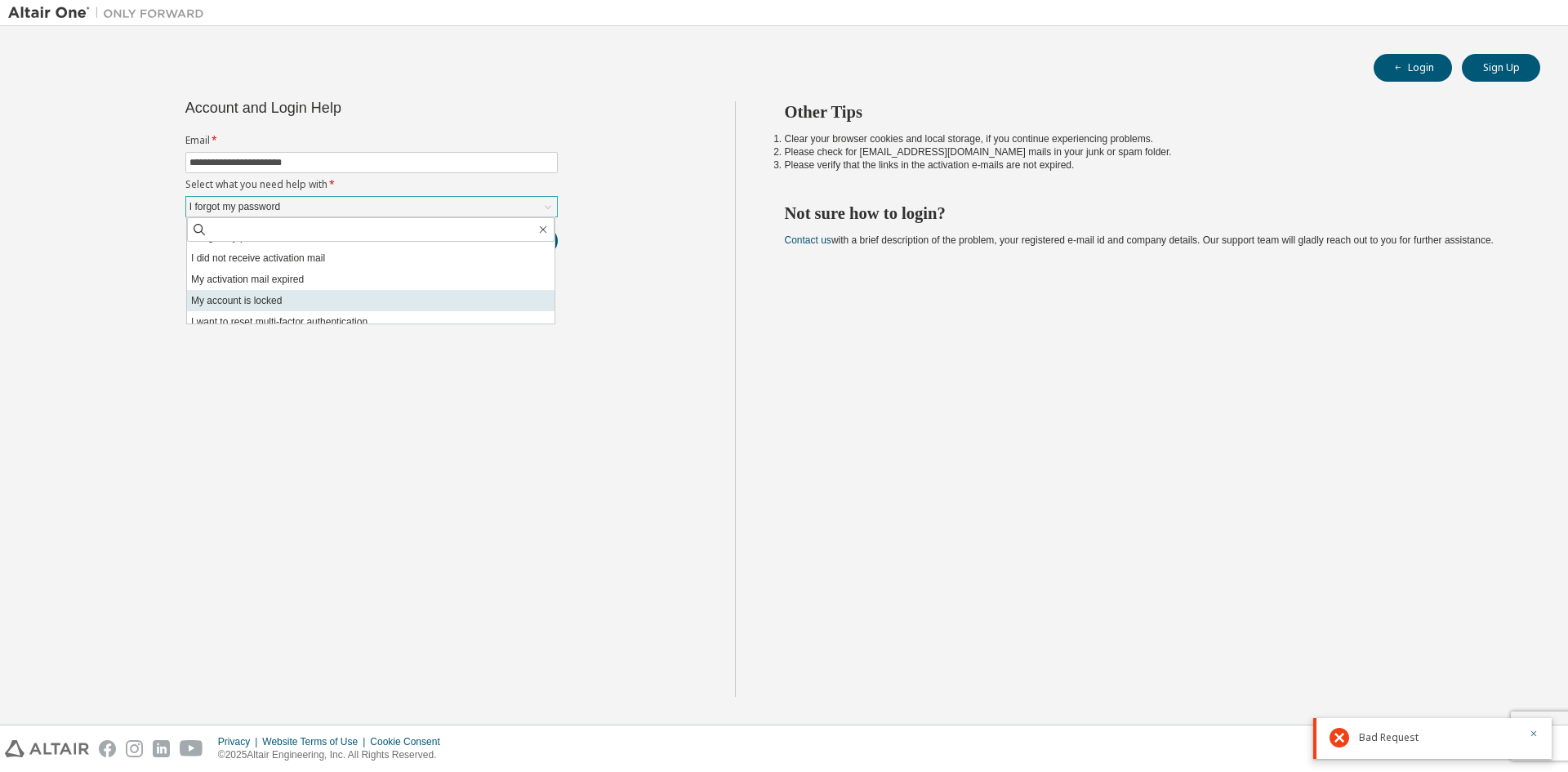
scroll to position [0, 0]
click at [341, 268] on li "I did not receive activation mail" at bounding box center [371, 273] width 368 height 21
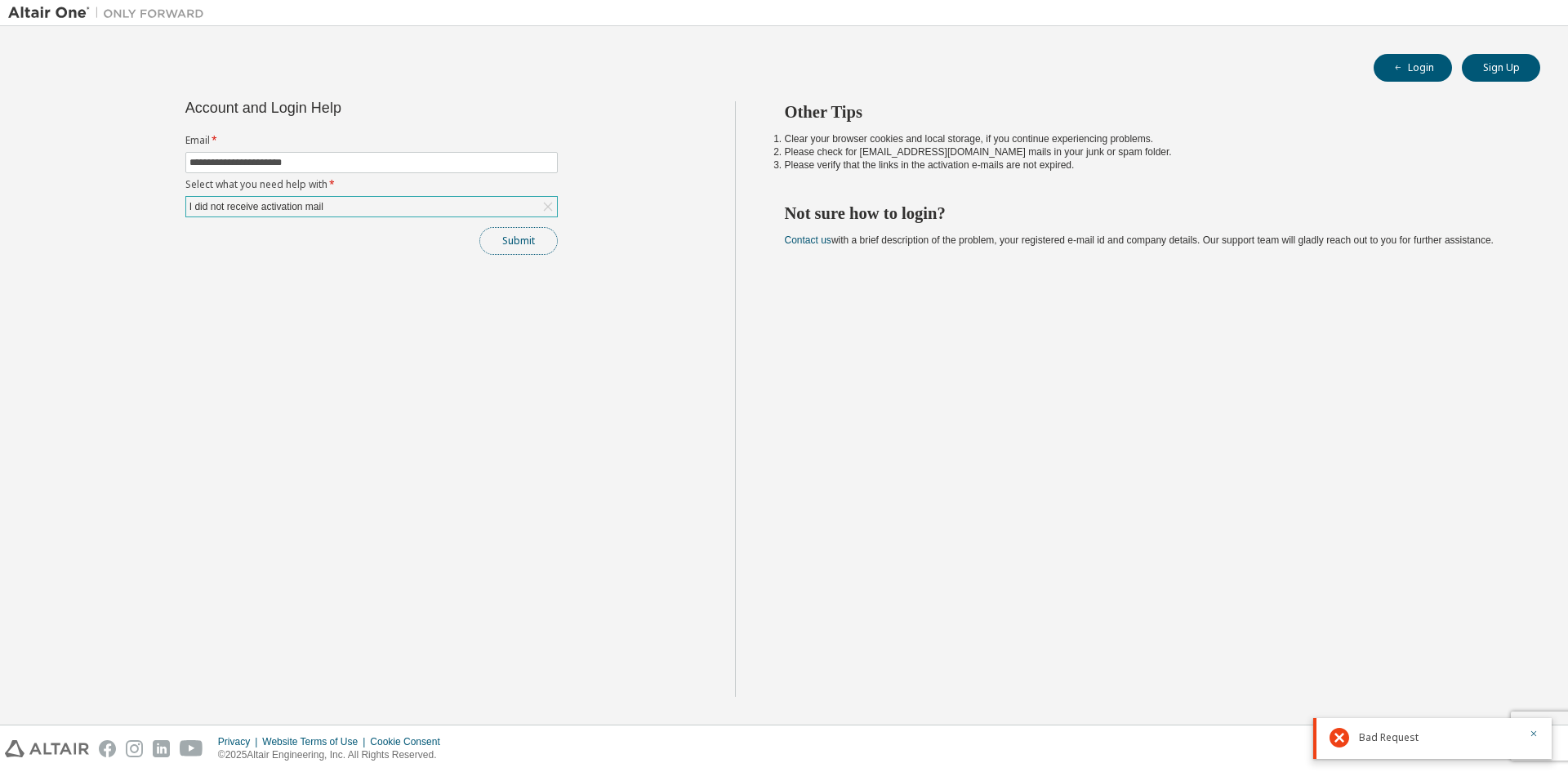
click at [533, 245] on button "Submit" at bounding box center [518, 241] width 78 height 28
drag, startPoint x: 329, startPoint y: 164, endPoint x: 31, endPoint y: 129, distance: 300.0
click at [31, 129] on div "**********" at bounding box center [371, 398] width 727 height 595
click at [1533, 668] on icon "button" at bounding box center [1533, 673] width 10 height 10
click at [1534, 723] on icon "button" at bounding box center [1533, 727] width 10 height 10
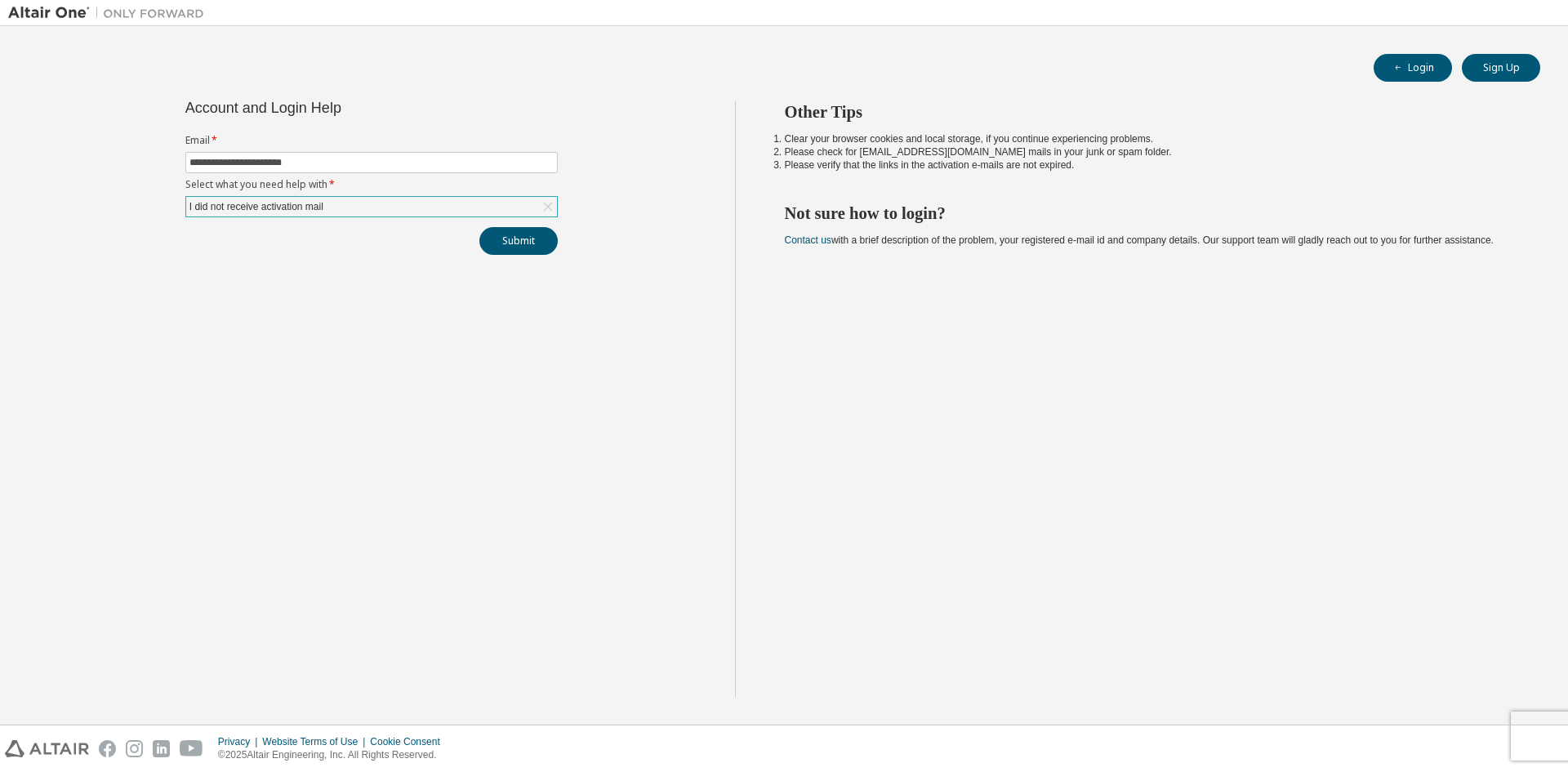
click at [408, 212] on div "I did not receive activation mail" at bounding box center [371, 207] width 371 height 20
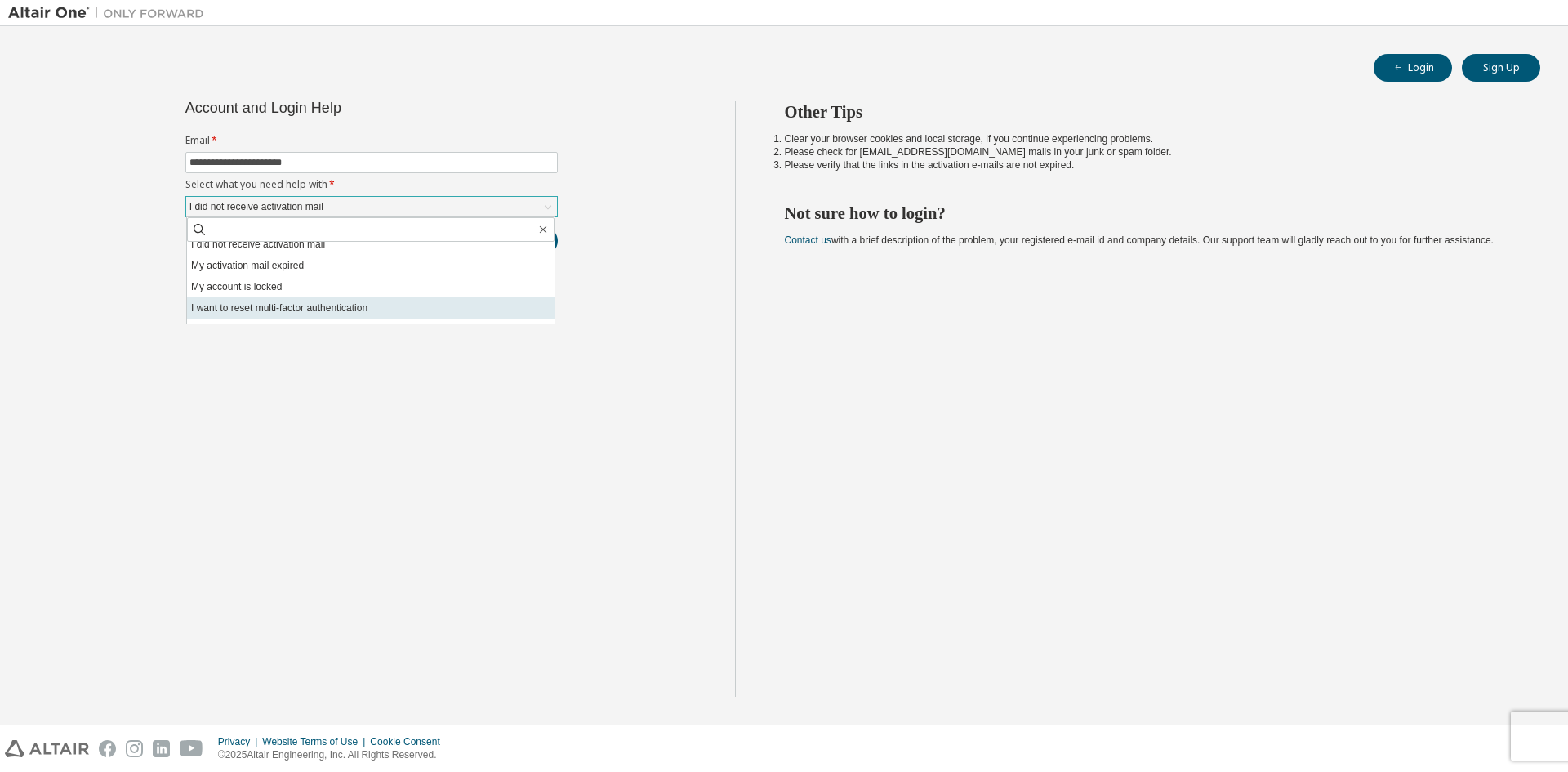
scroll to position [45, 0]
click at [326, 306] on li "I don't know but can't login" at bounding box center [371, 312] width 368 height 21
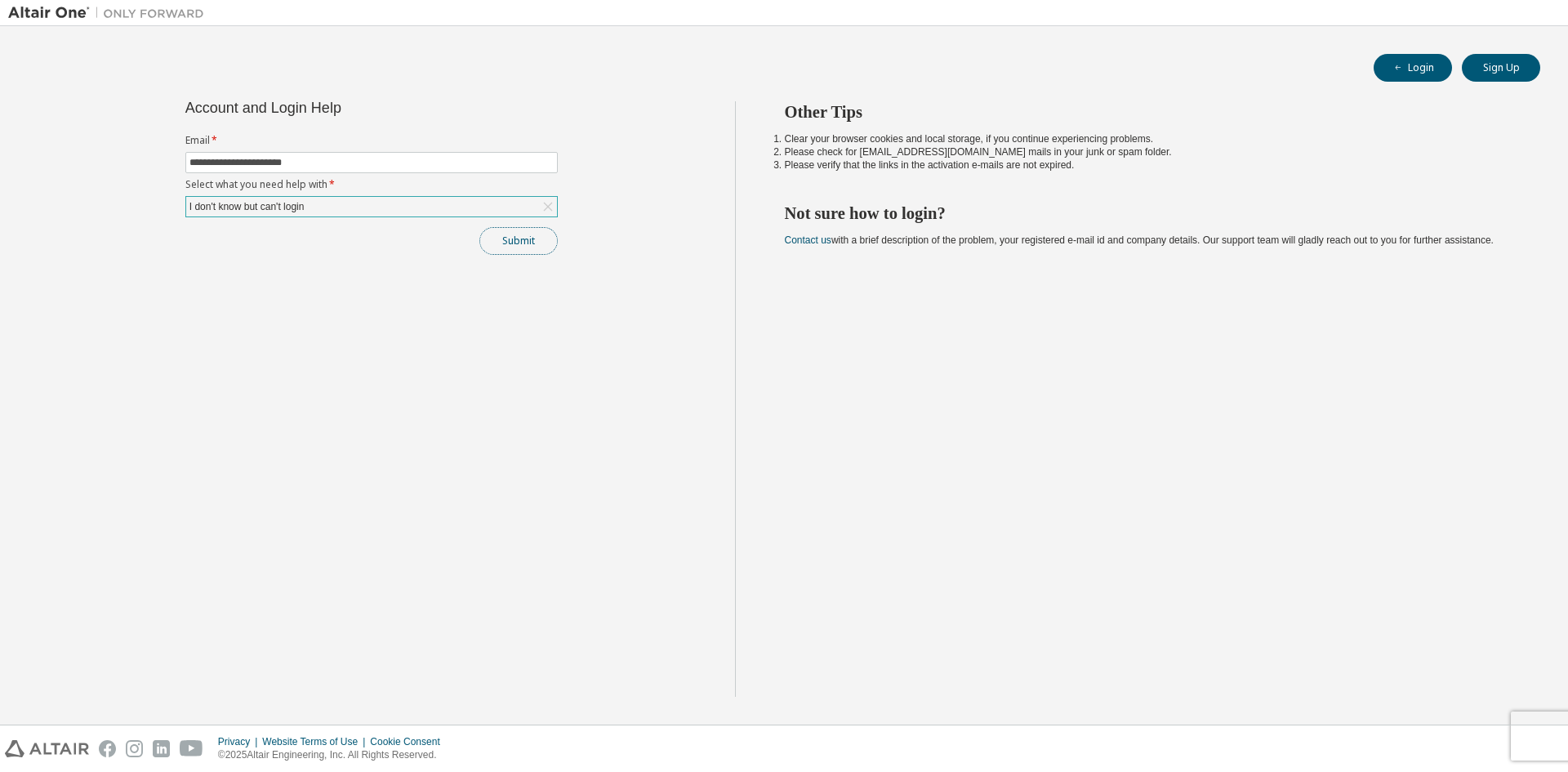
click at [542, 241] on button "Submit" at bounding box center [518, 241] width 78 height 28
click at [396, 204] on div "I don't know but can't login" at bounding box center [371, 207] width 371 height 20
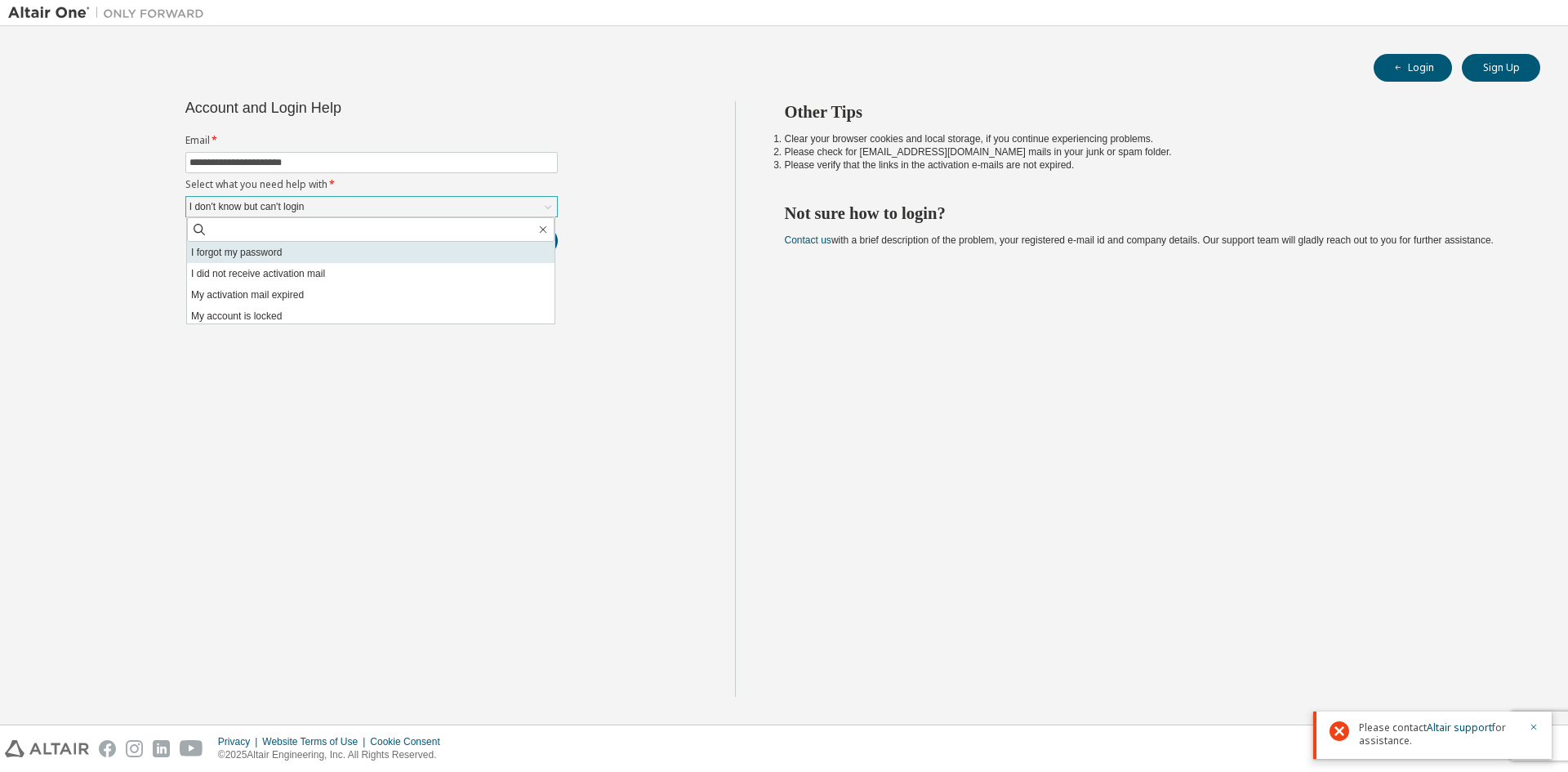
click at [311, 257] on li "I forgot my password" at bounding box center [371, 251] width 368 height 21
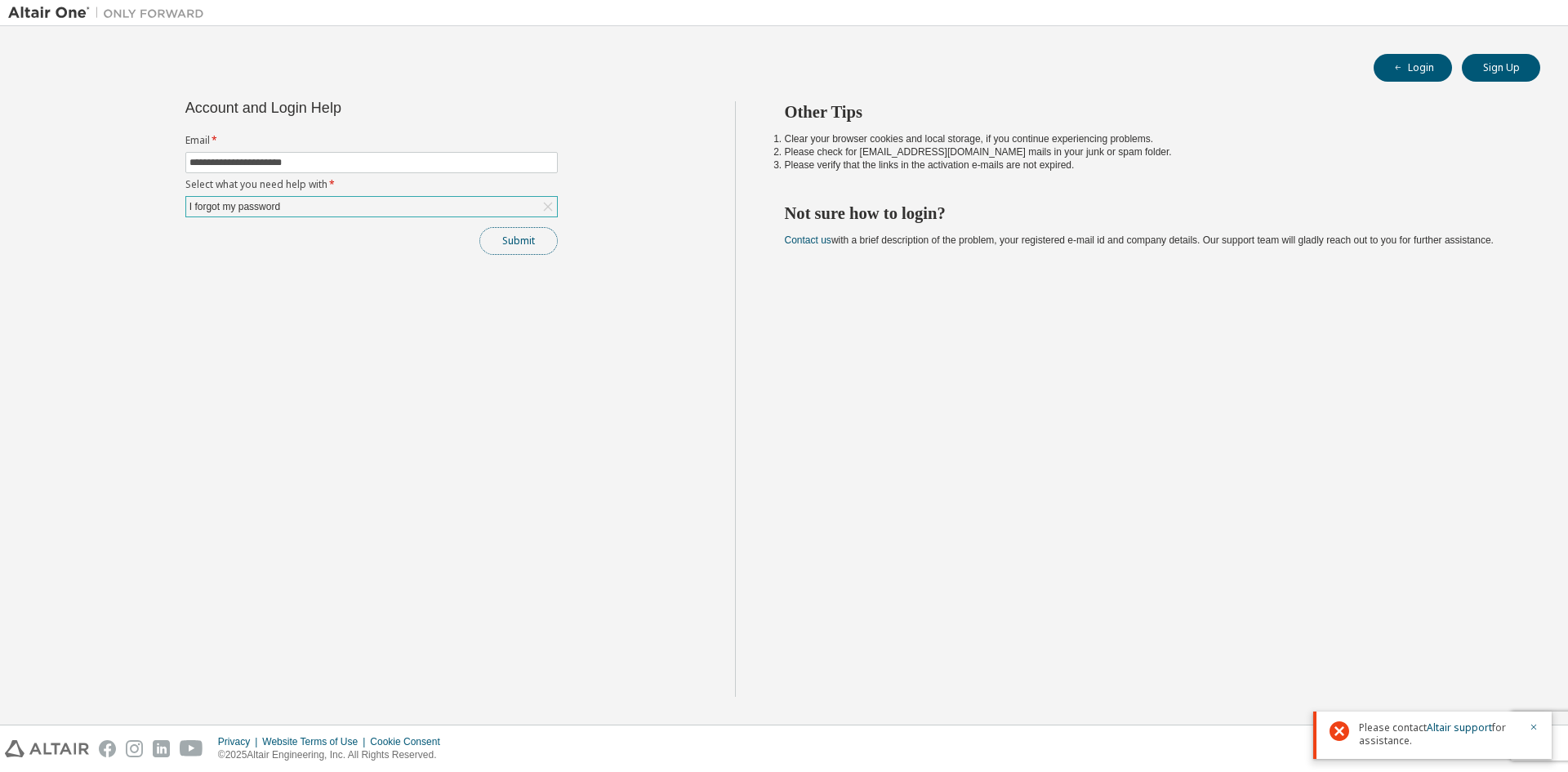
click at [531, 244] on button "Submit" at bounding box center [518, 241] width 78 height 28
click at [34, 14] on img at bounding box center [110, 13] width 204 height 17
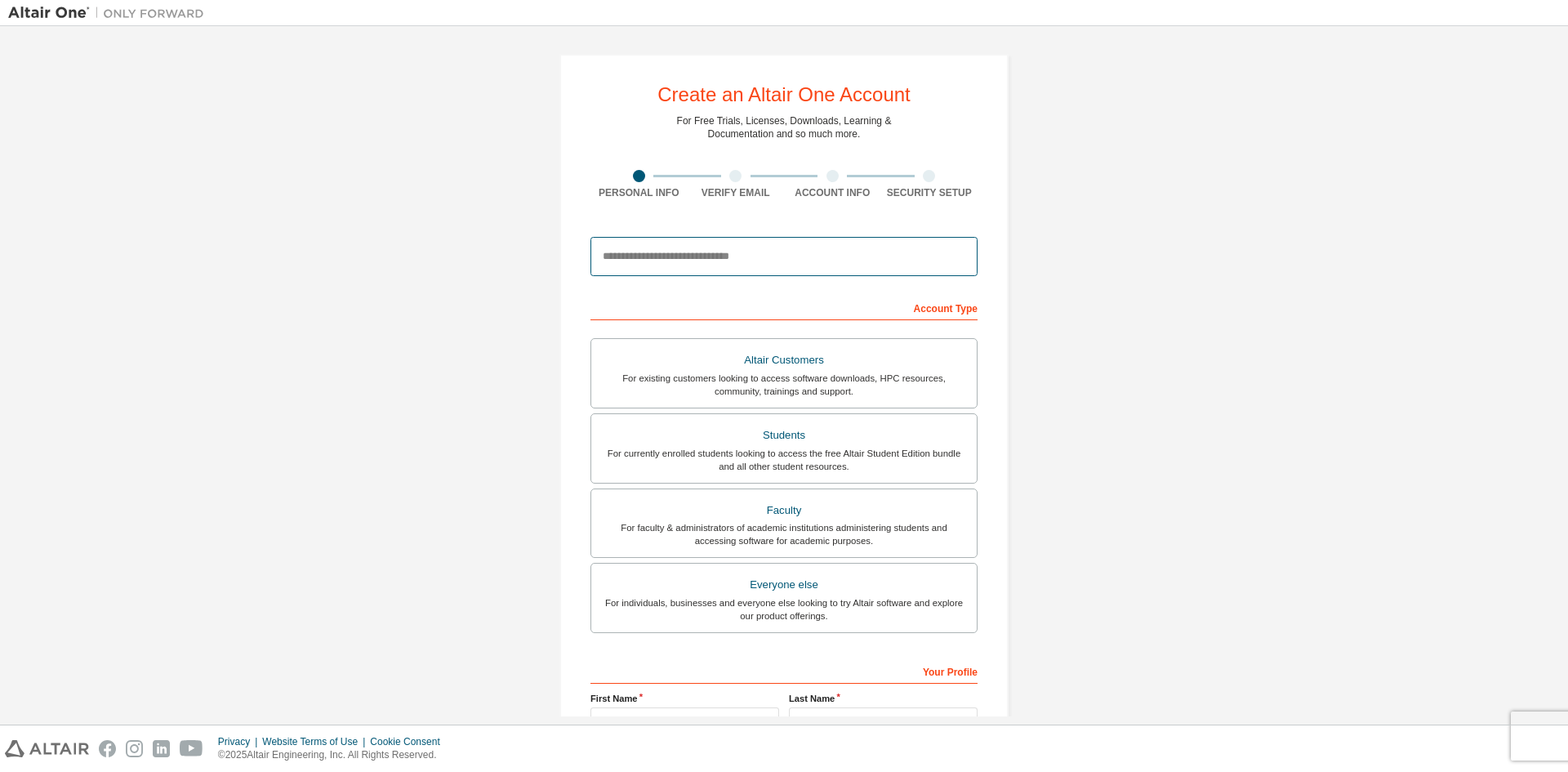
click at [675, 264] on input "email" at bounding box center [784, 257] width 388 height 40
paste input "**********"
type input "**********"
click at [1260, 481] on div "Create an Altair One Account For Free Trials, Licenses, Downloads, Learning & D…" at bounding box center [783, 467] width 1551 height 865
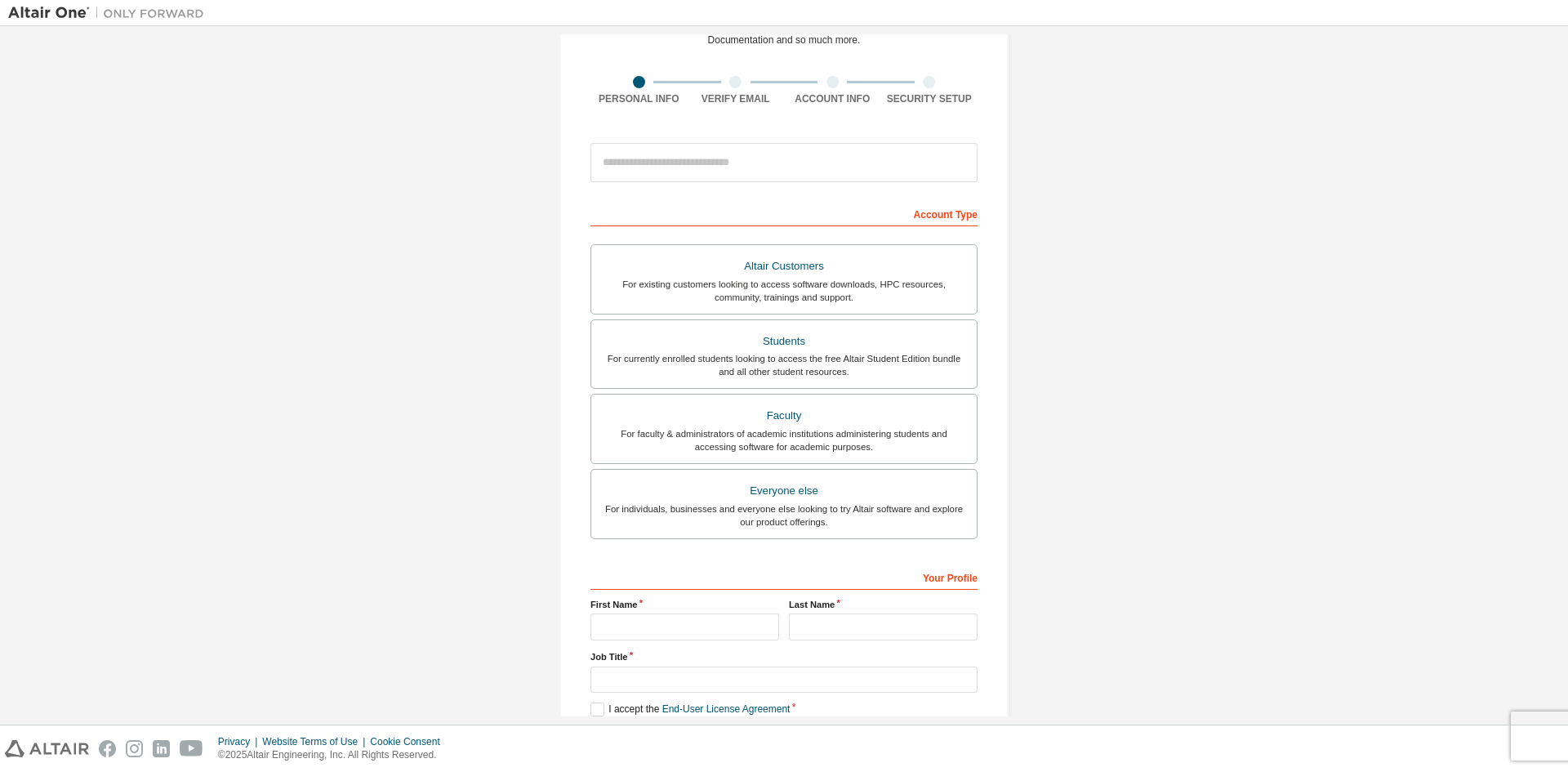
scroll to position [183, 0]
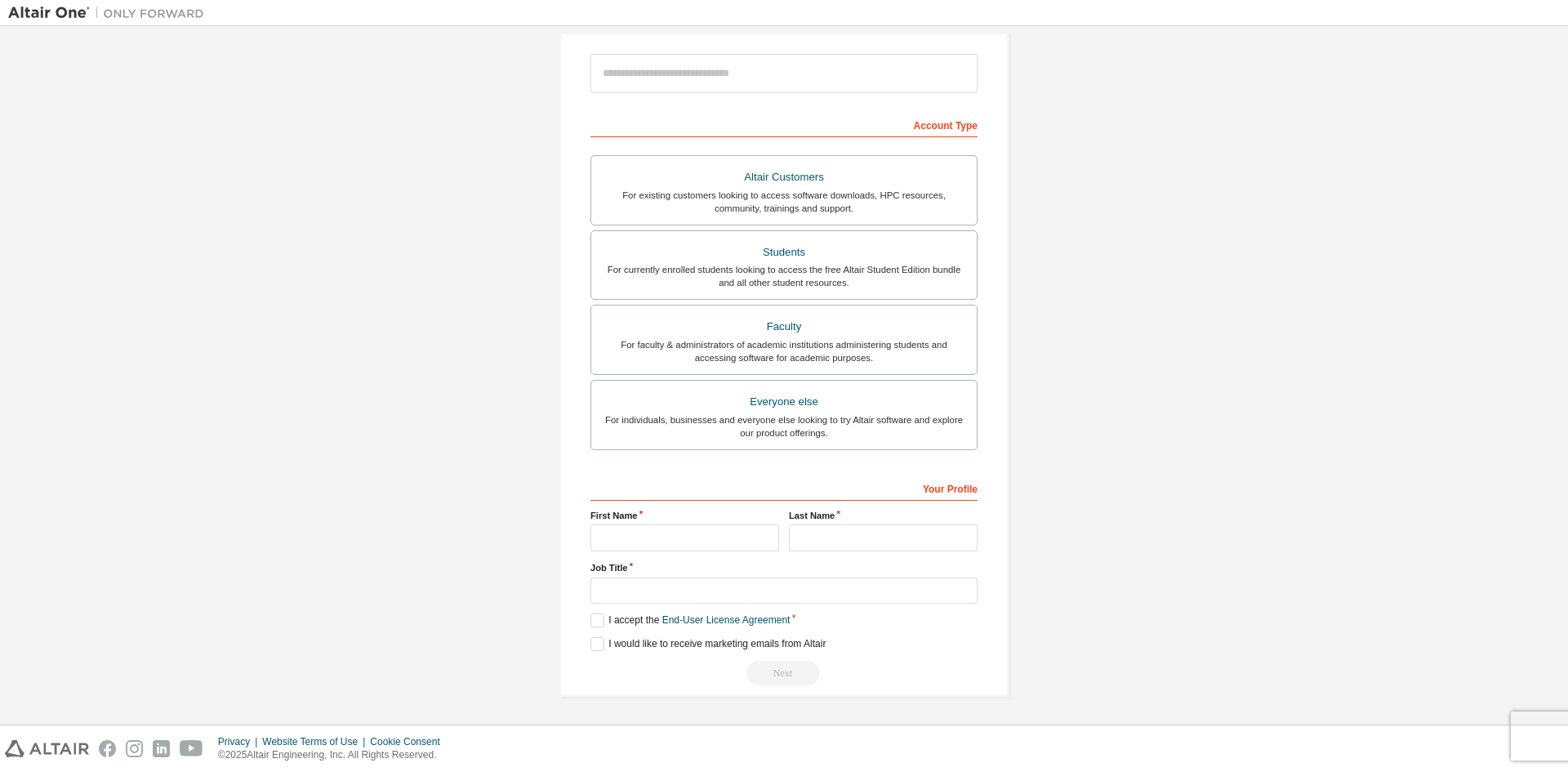
click at [1069, 566] on div "Create an Altair One Account For Free Trials, Licenses, Downloads, Learning & D…" at bounding box center [783, 284] width 1551 height 865
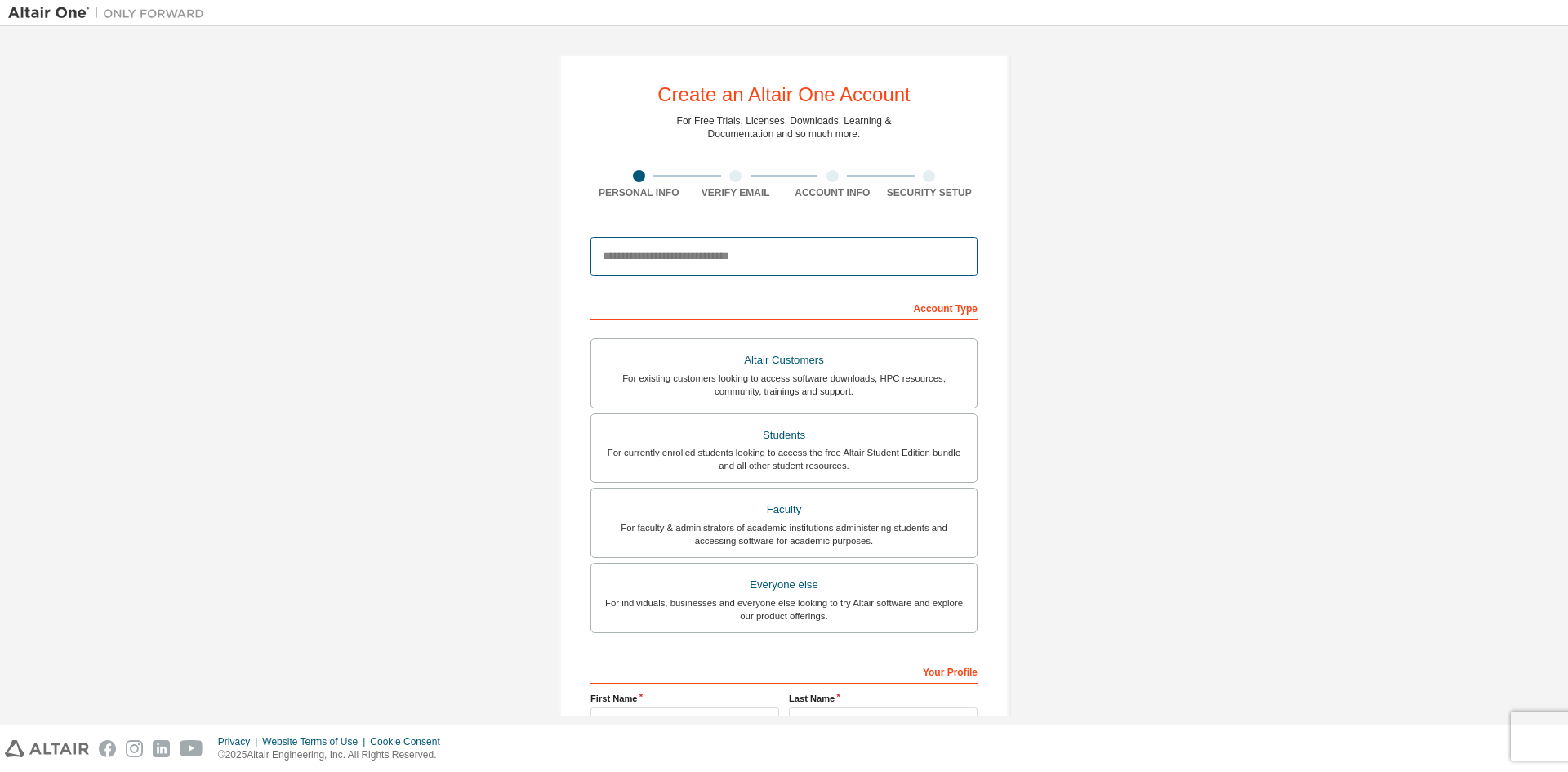
drag, startPoint x: 669, startPoint y: 239, endPoint x: 638, endPoint y: 329, distance: 95.2
click at [650, 317] on form "This is a federated email. No need to register a new account. You should be abl…" at bounding box center [784, 549] width 388 height 641
type input "**********"
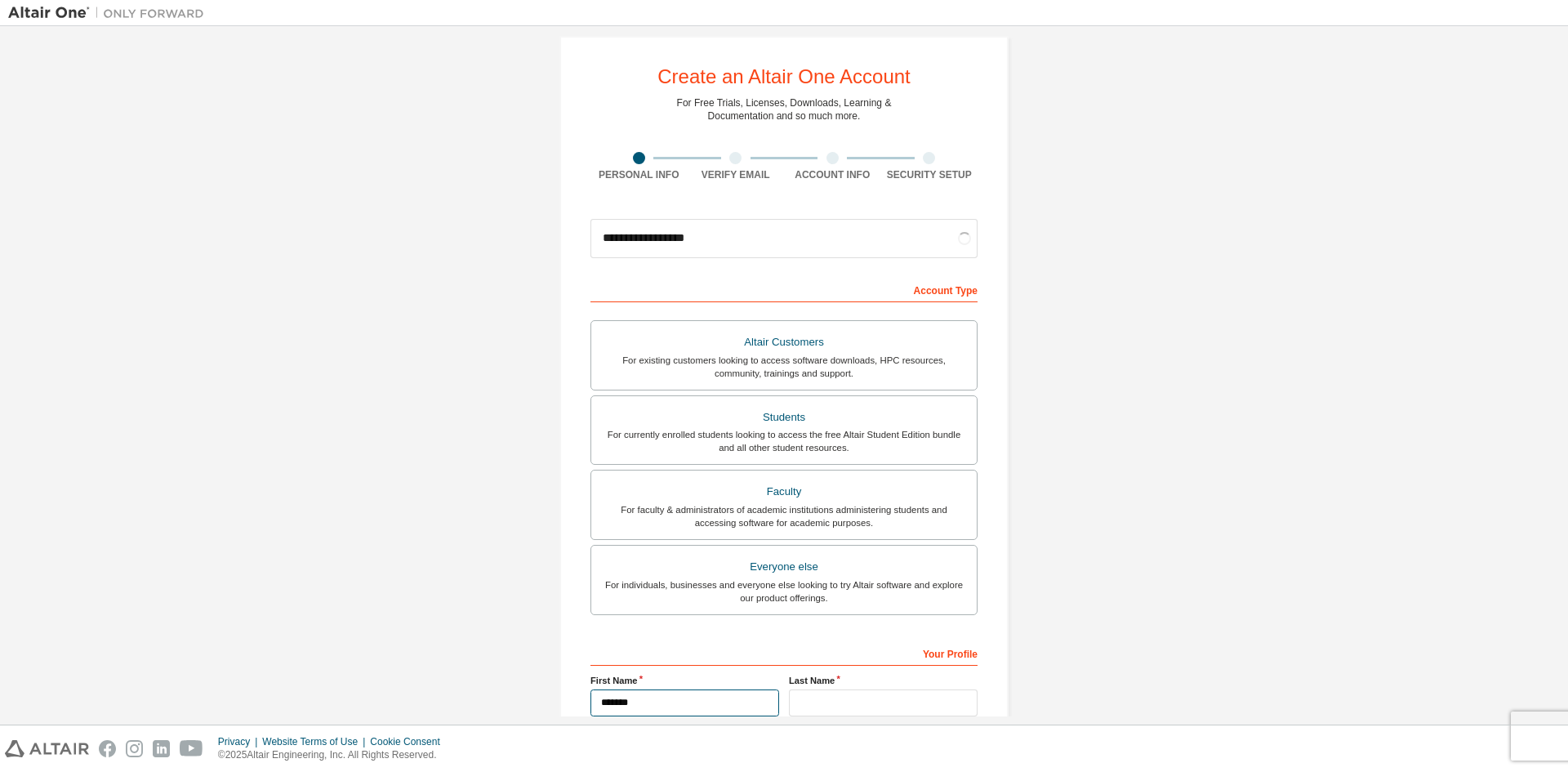
type input "*******"
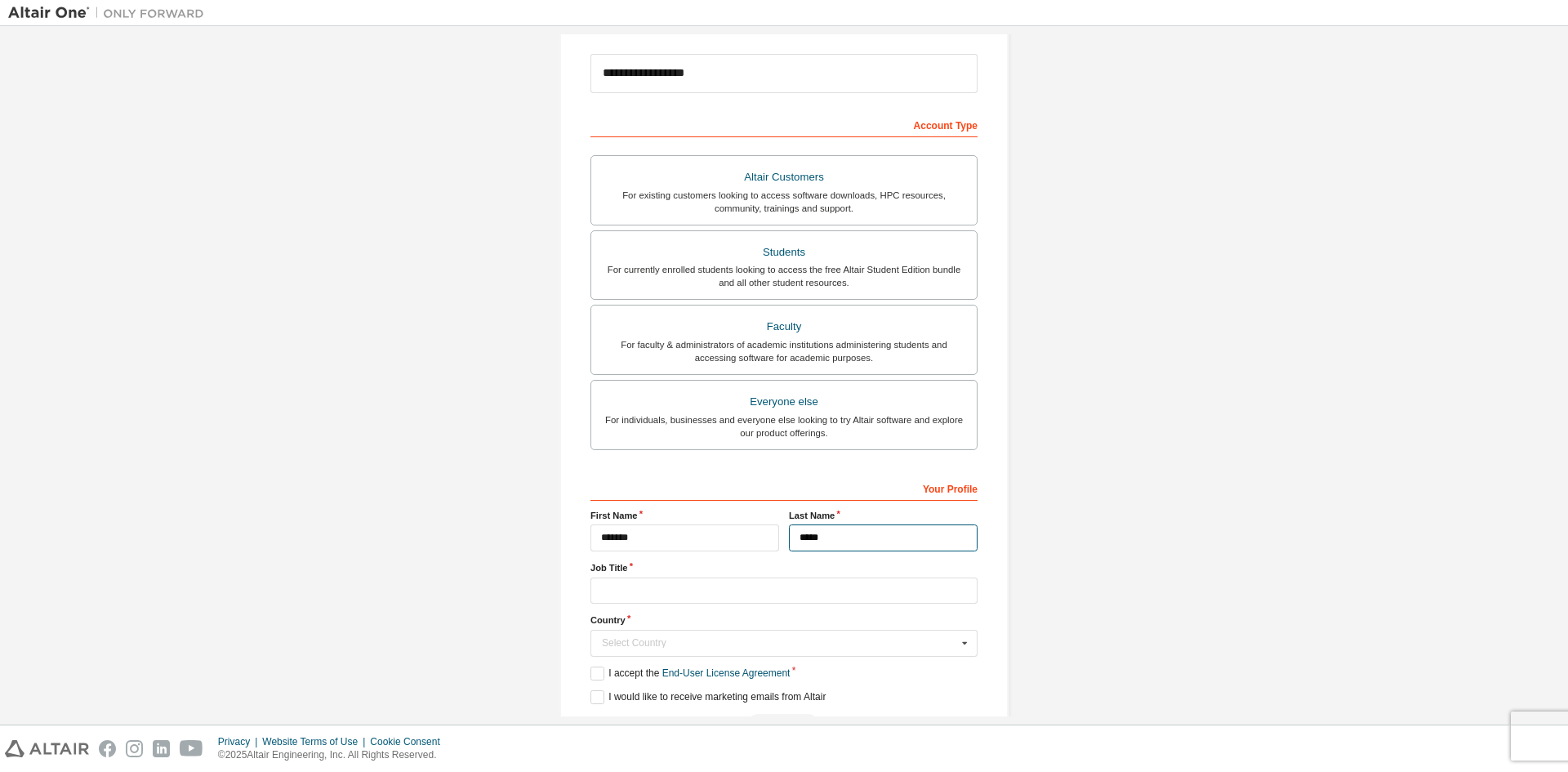
scroll to position [236, 0]
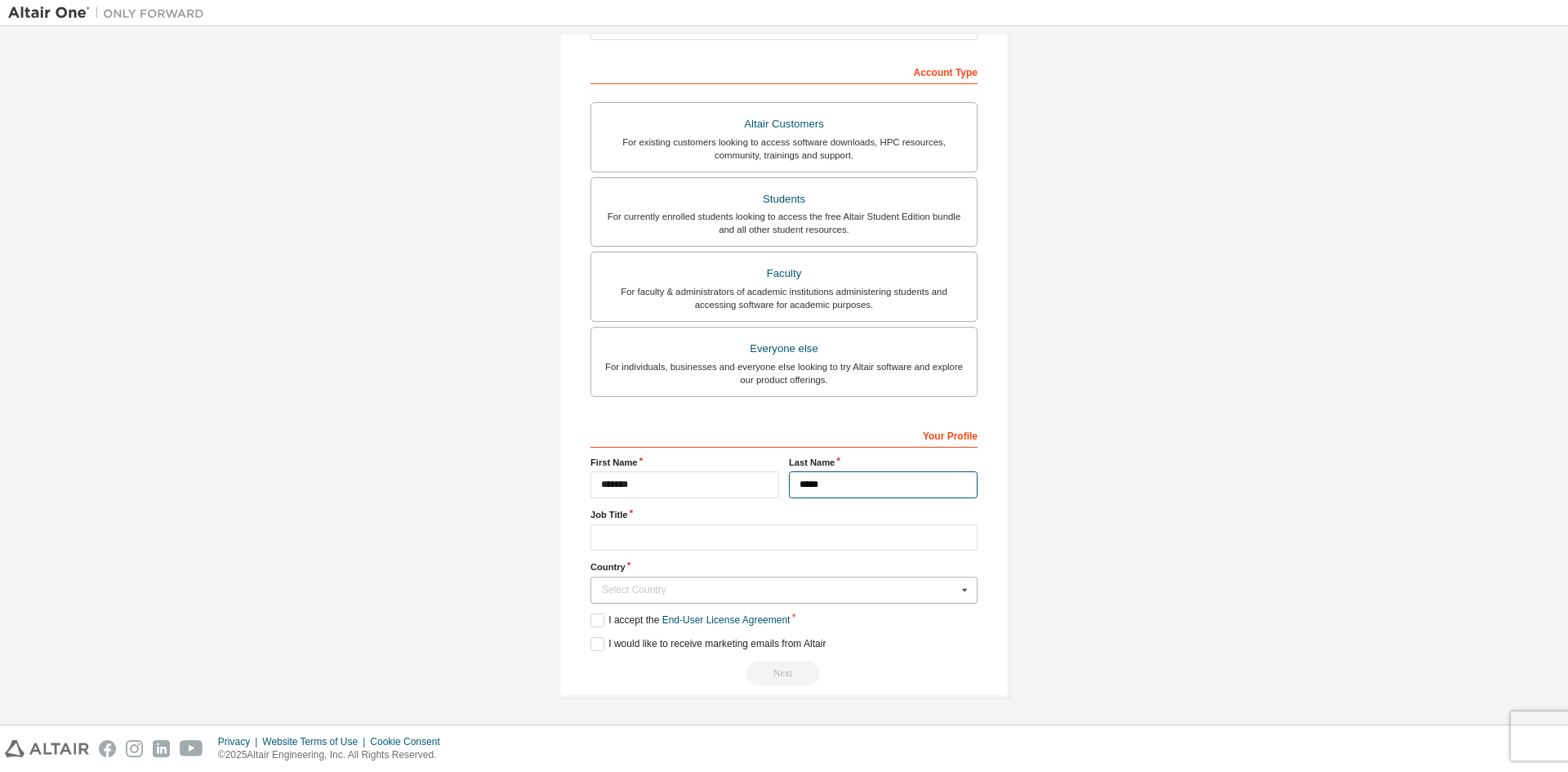
type input "*****"
click at [657, 590] on div "Select Country" at bounding box center [779, 589] width 355 height 10
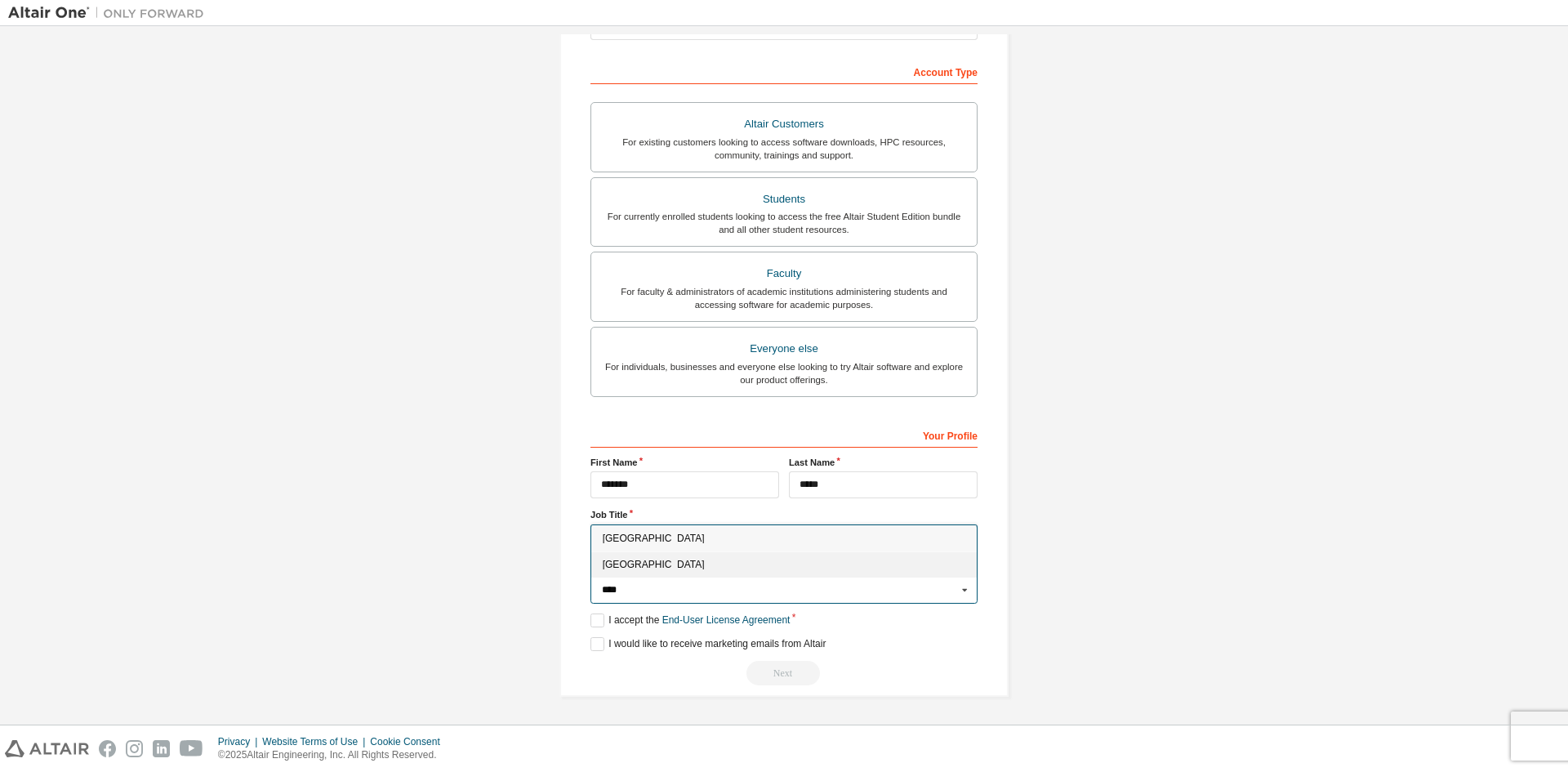
type input "****"
click at [620, 563] on span "[GEOGRAPHIC_DATA]" at bounding box center [785, 564] width 364 height 10
type input "***"
click at [674, 538] on input "text" at bounding box center [784, 537] width 388 height 27
type input "**********"
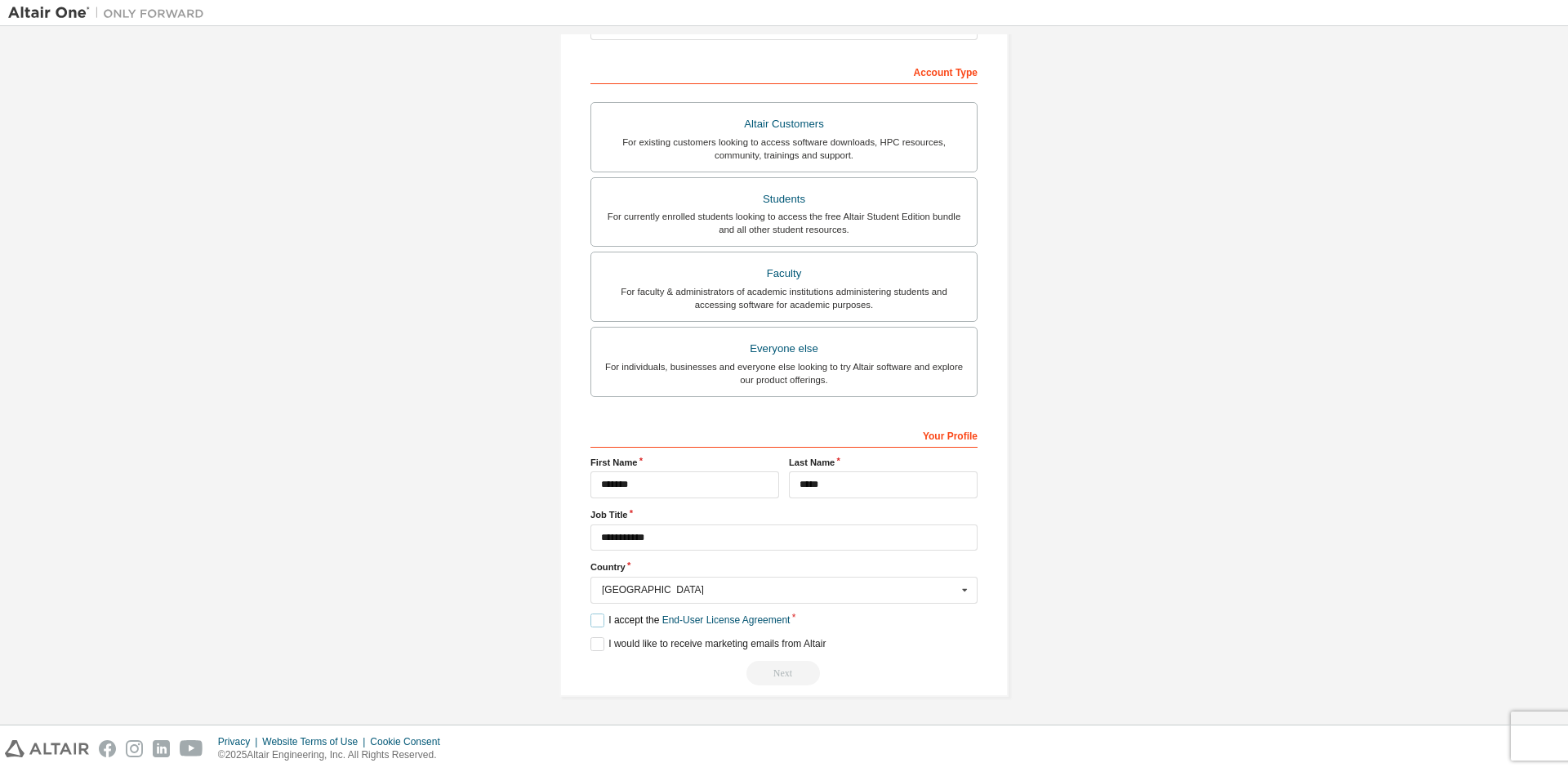
click at [601, 620] on label "I accept the End-User License Agreement" at bounding box center [690, 620] width 200 height 14
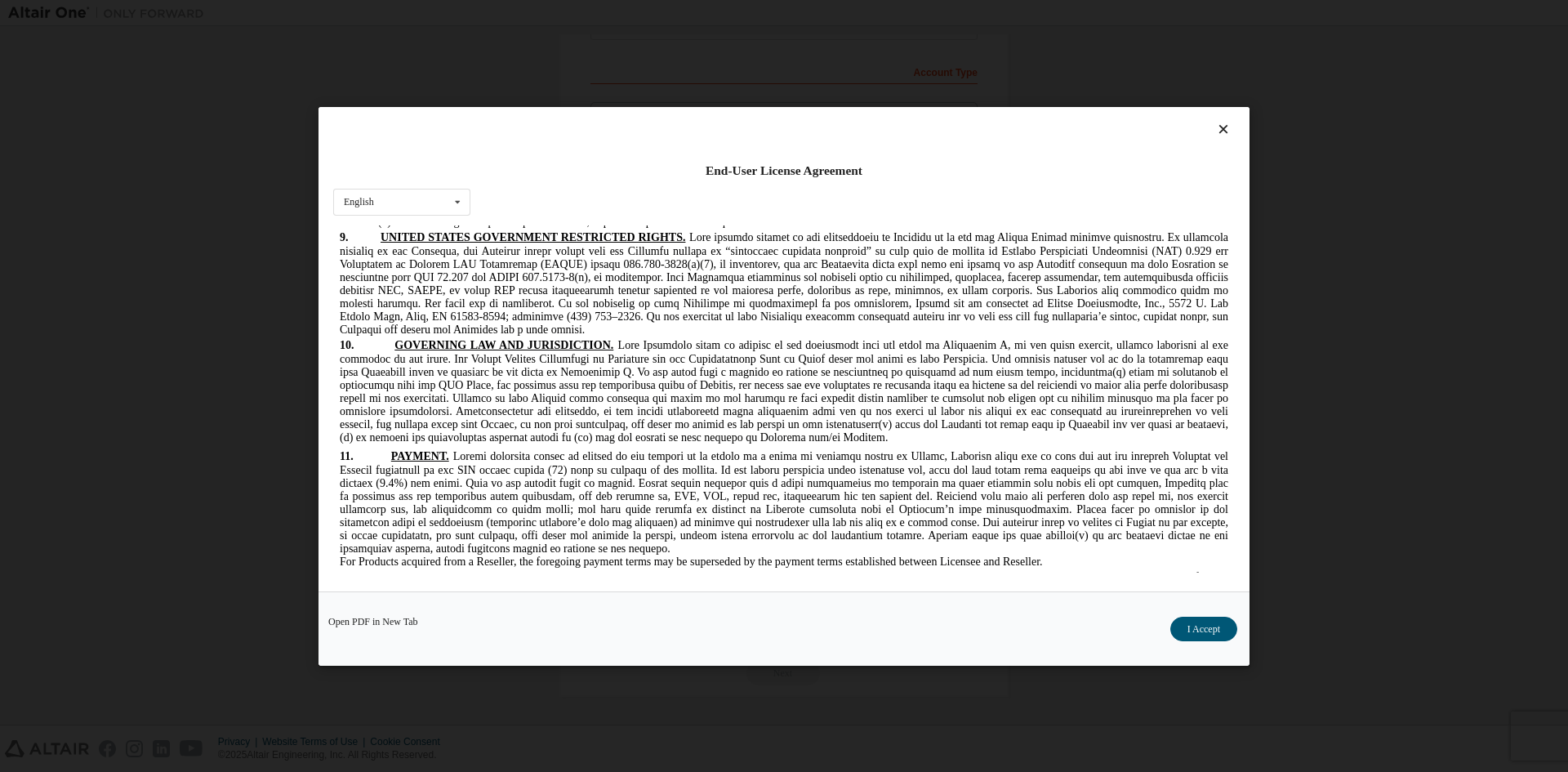
scroll to position [4127, 0]
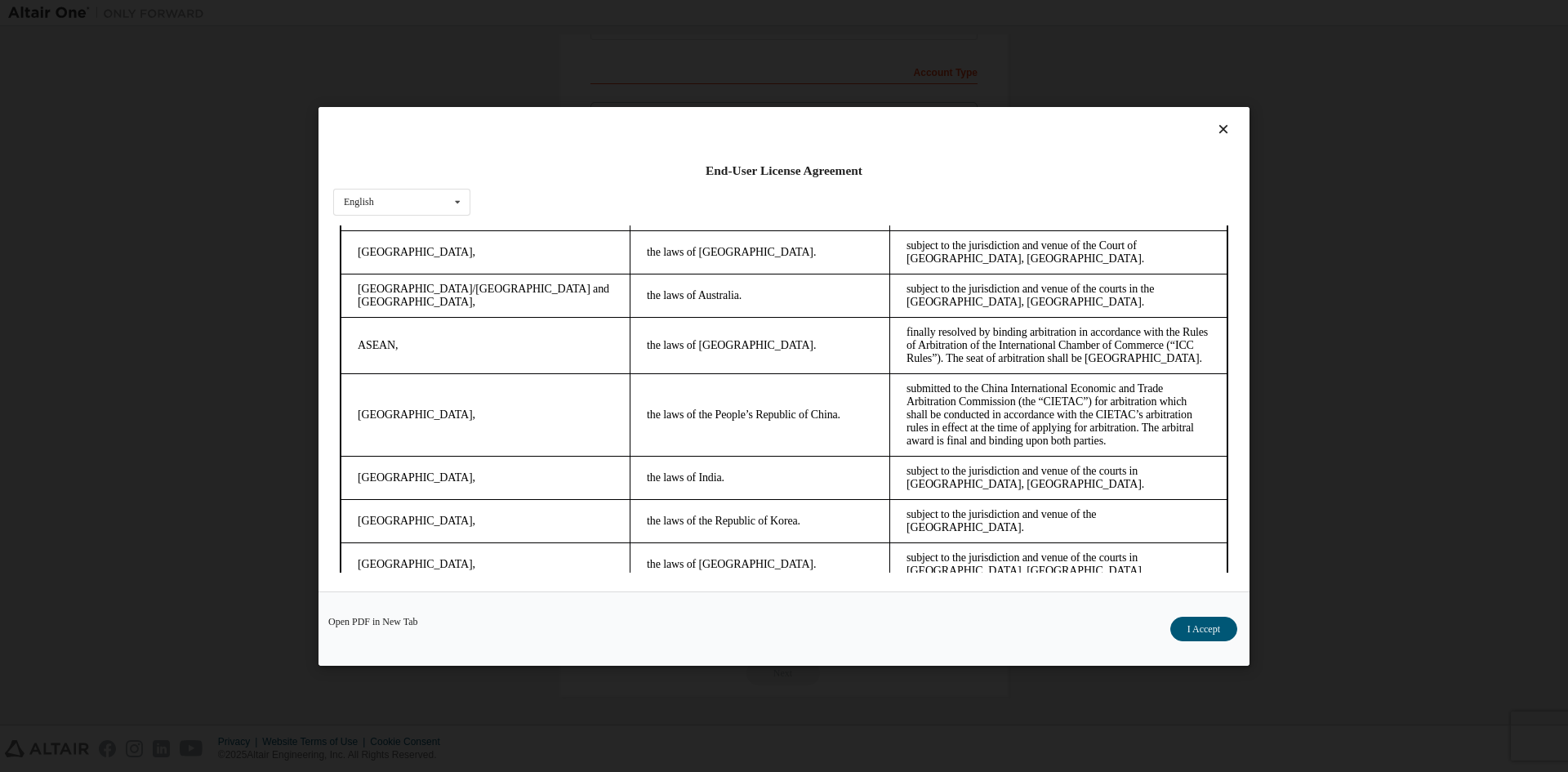
click at [1193, 629] on button "I Accept" at bounding box center [1204, 628] width 67 height 25
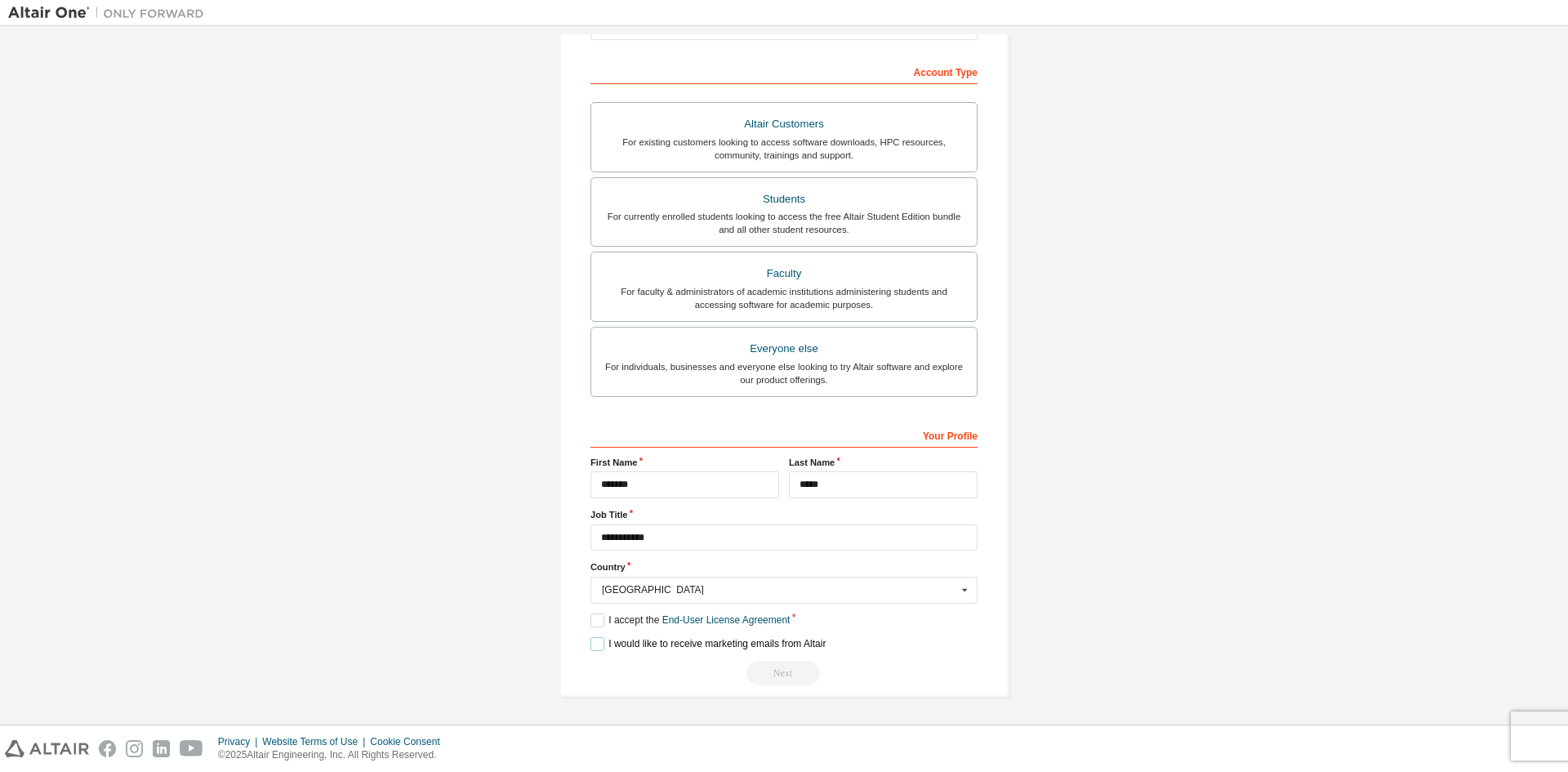
click at [590, 643] on label "I would like to receive marketing emails from Altair" at bounding box center [708, 643] width 235 height 14
click at [593, 639] on label "I would like to receive marketing emails from Altair" at bounding box center [708, 643] width 235 height 14
click at [597, 639] on label "I would like to receive marketing emails from Altair" at bounding box center [708, 643] width 235 height 14
click at [927, 645] on div "I would like to receive marketing emails from Altair" at bounding box center [784, 643] width 388 height 14
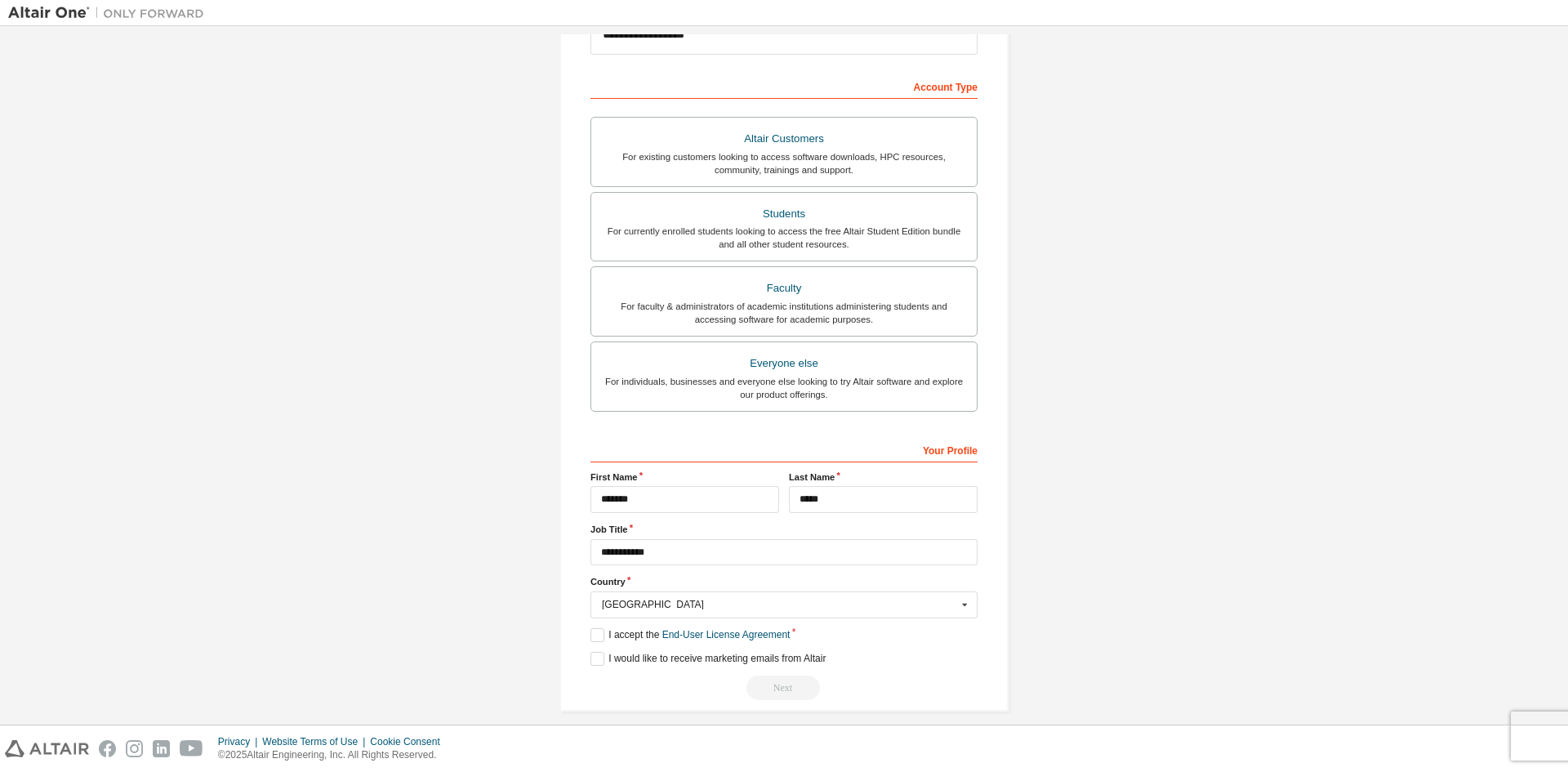
scroll to position [236, 0]
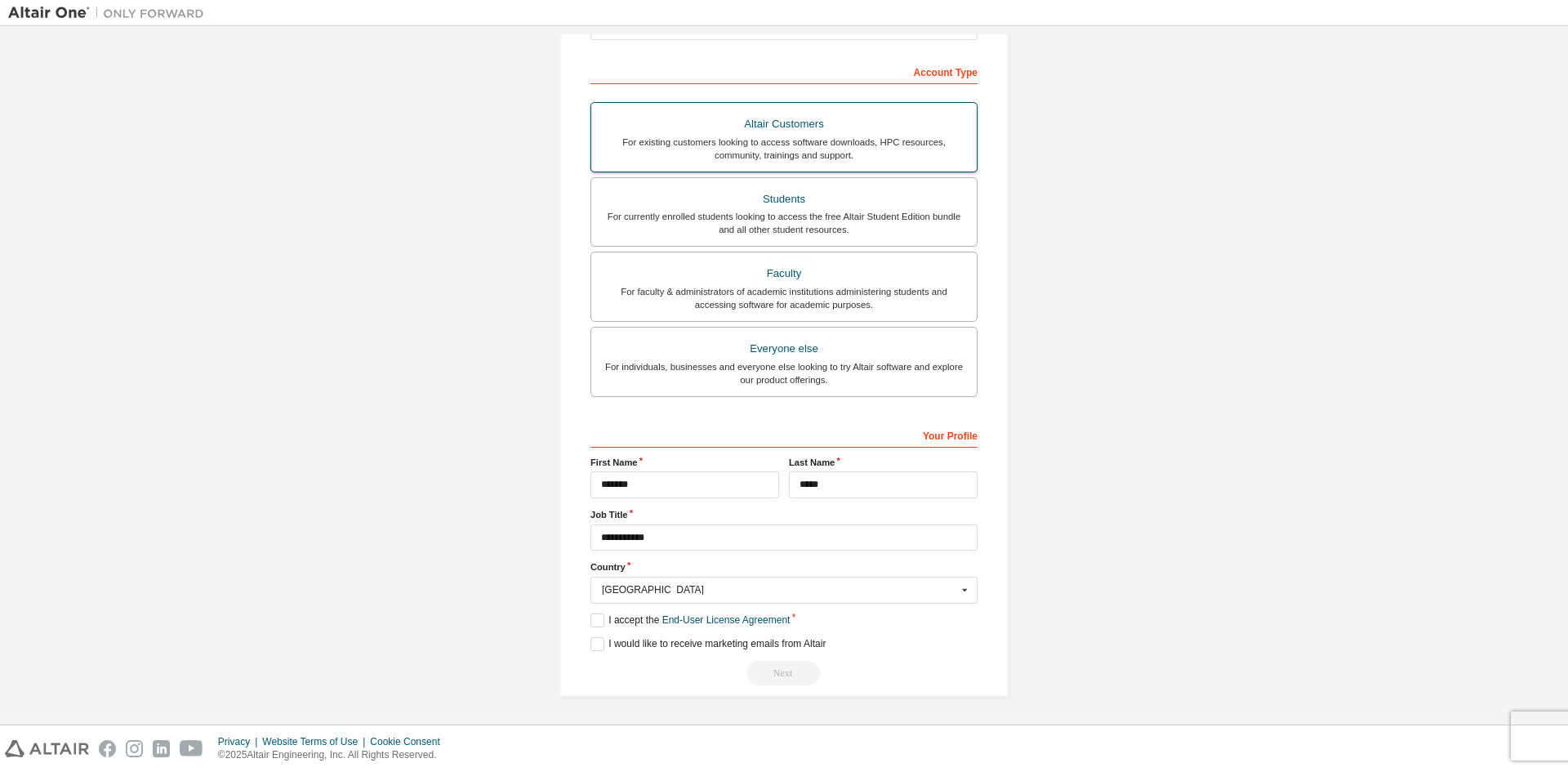
click at [742, 139] on div "For existing customers looking to access software downloads, HPC resources, com…" at bounding box center [784, 148] width 366 height 26
click at [595, 643] on label "I would like to receive marketing emails from Altair" at bounding box center [708, 643] width 235 height 14
click at [795, 676] on button "Next" at bounding box center [783, 672] width 73 height 25
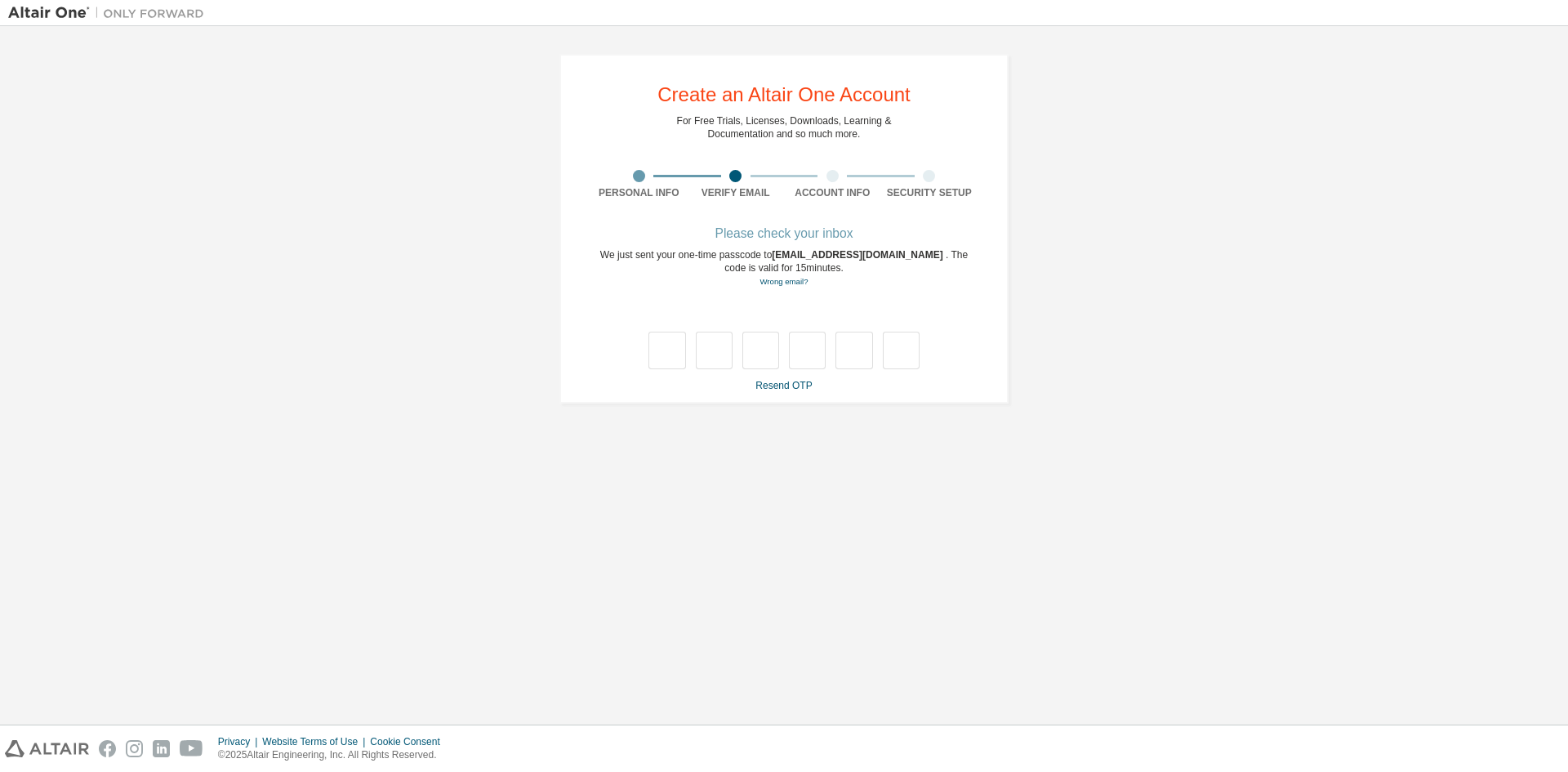
click at [334, 516] on div "**********" at bounding box center [783, 376] width 1551 height 682
click at [672, 353] on input "text" at bounding box center [666, 350] width 37 height 38
type input "*"
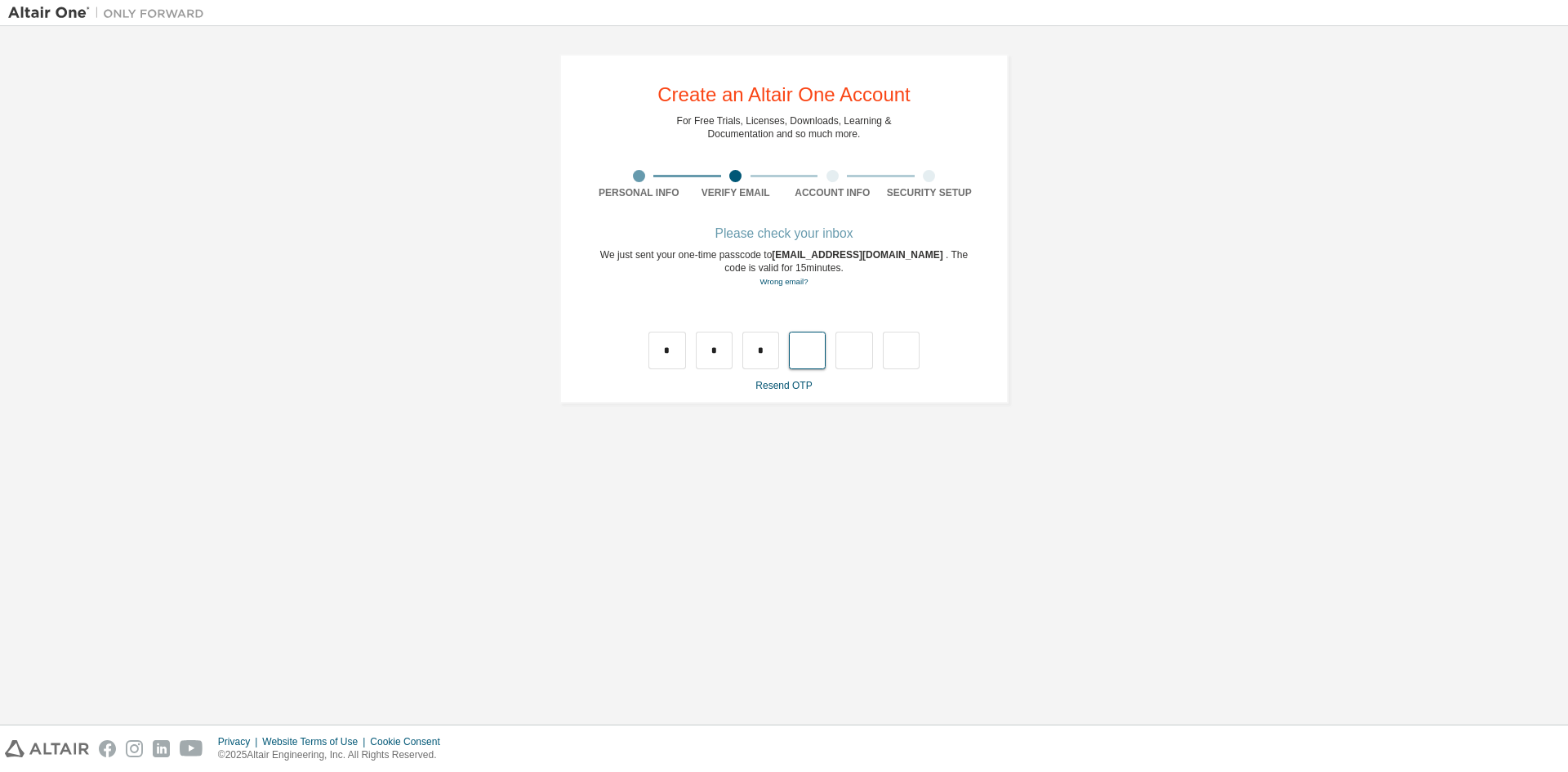
type input "*"
